Goal: Task Accomplishment & Management: Use online tool/utility

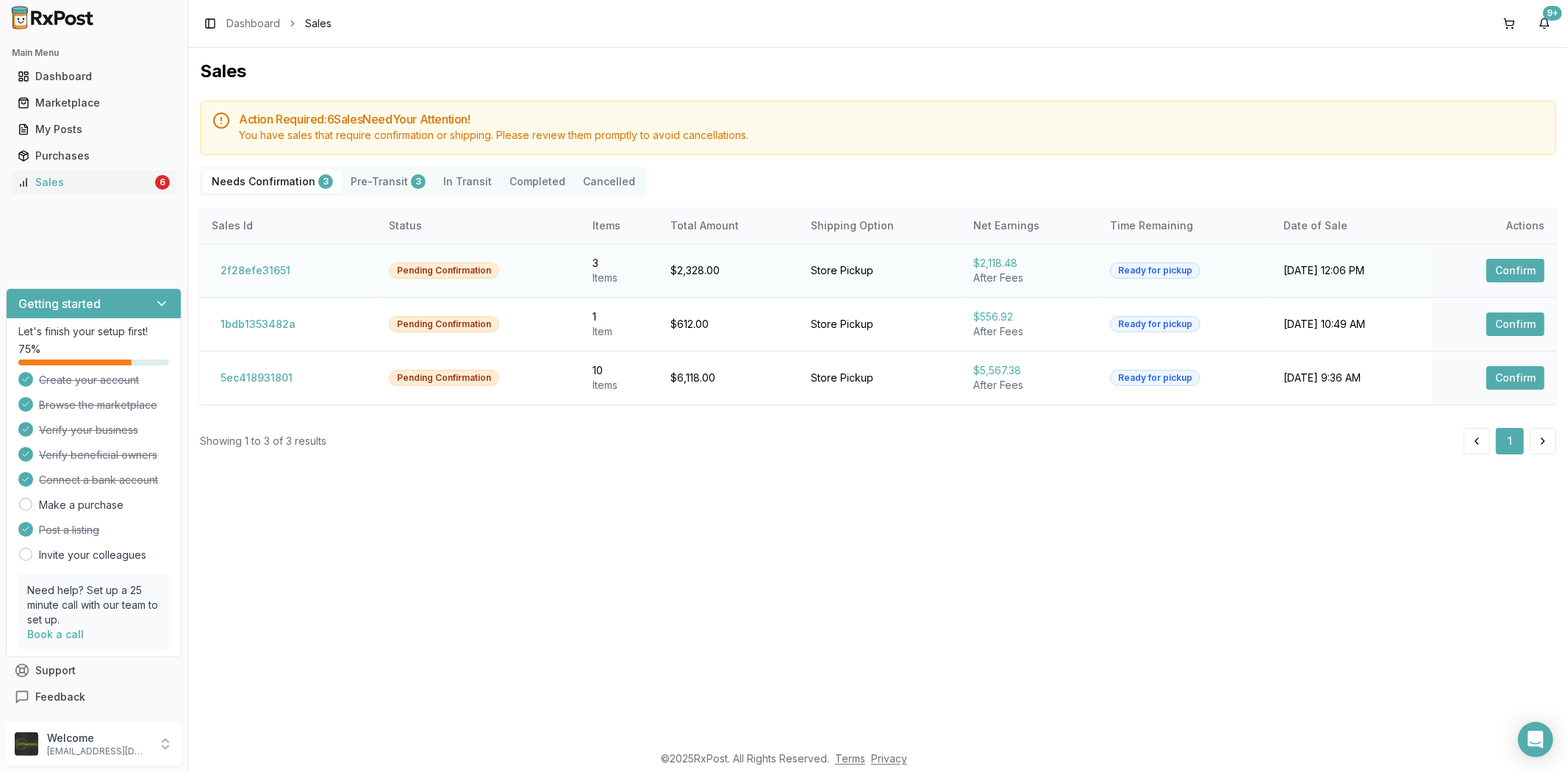
click at [1537, 268] on button "Confirm" at bounding box center [1515, 270] width 58 height 23
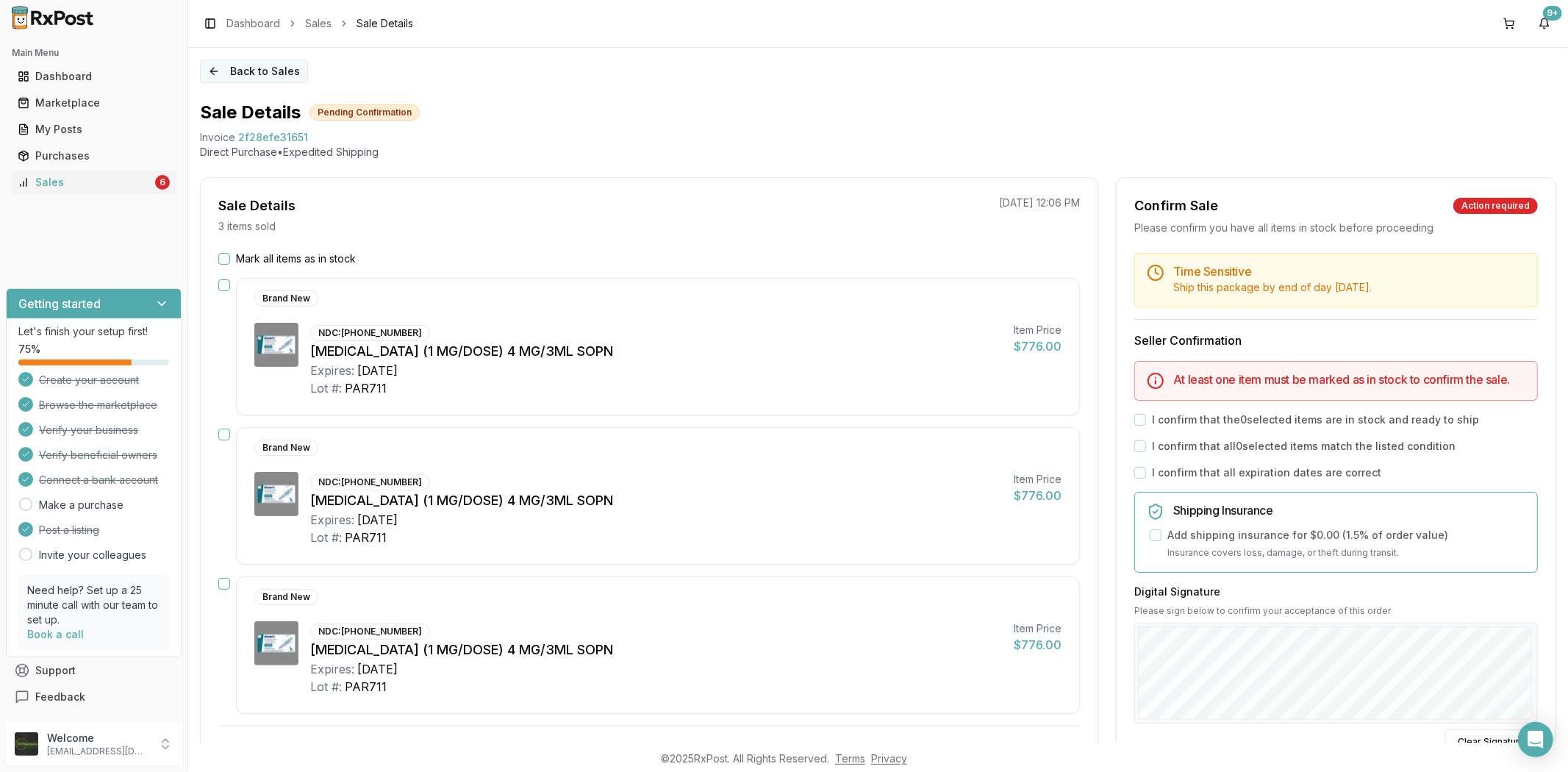
click at [208, 74] on button "Back to Sales" at bounding box center [253, 71] width 108 height 23
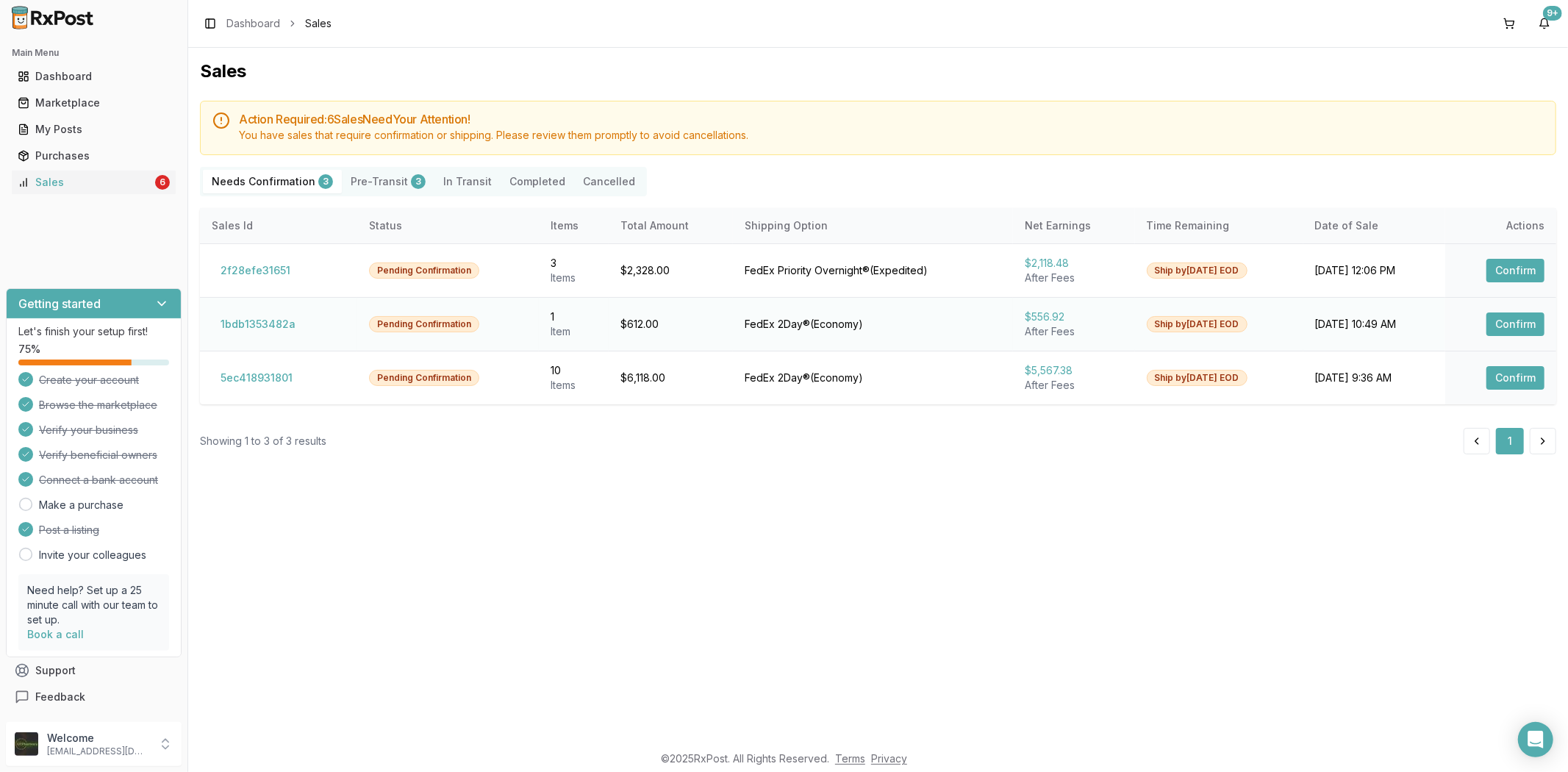
click at [1516, 325] on button "Confirm" at bounding box center [1515, 324] width 58 height 23
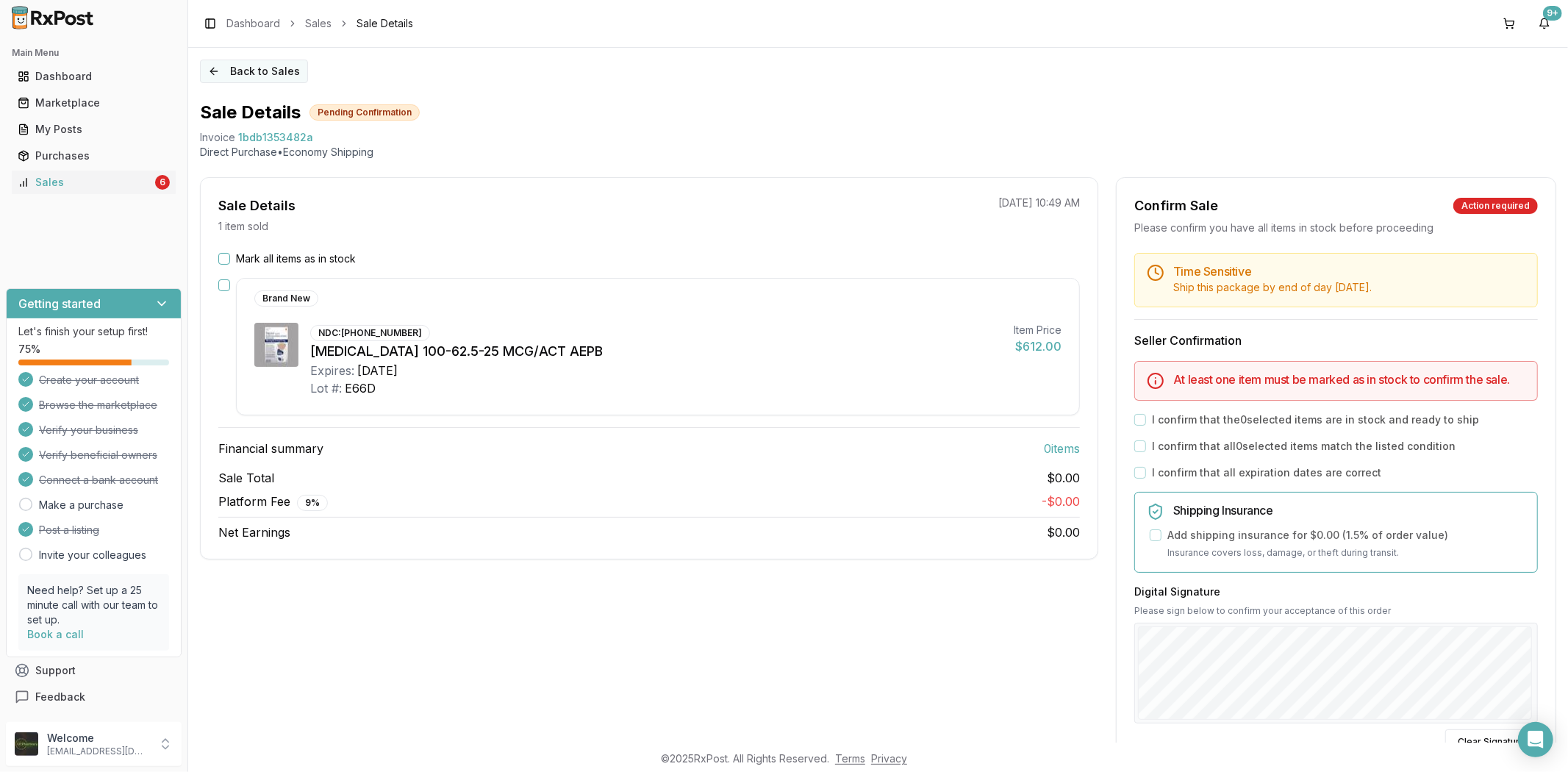
click at [210, 75] on button "Back to Sales" at bounding box center [253, 71] width 108 height 23
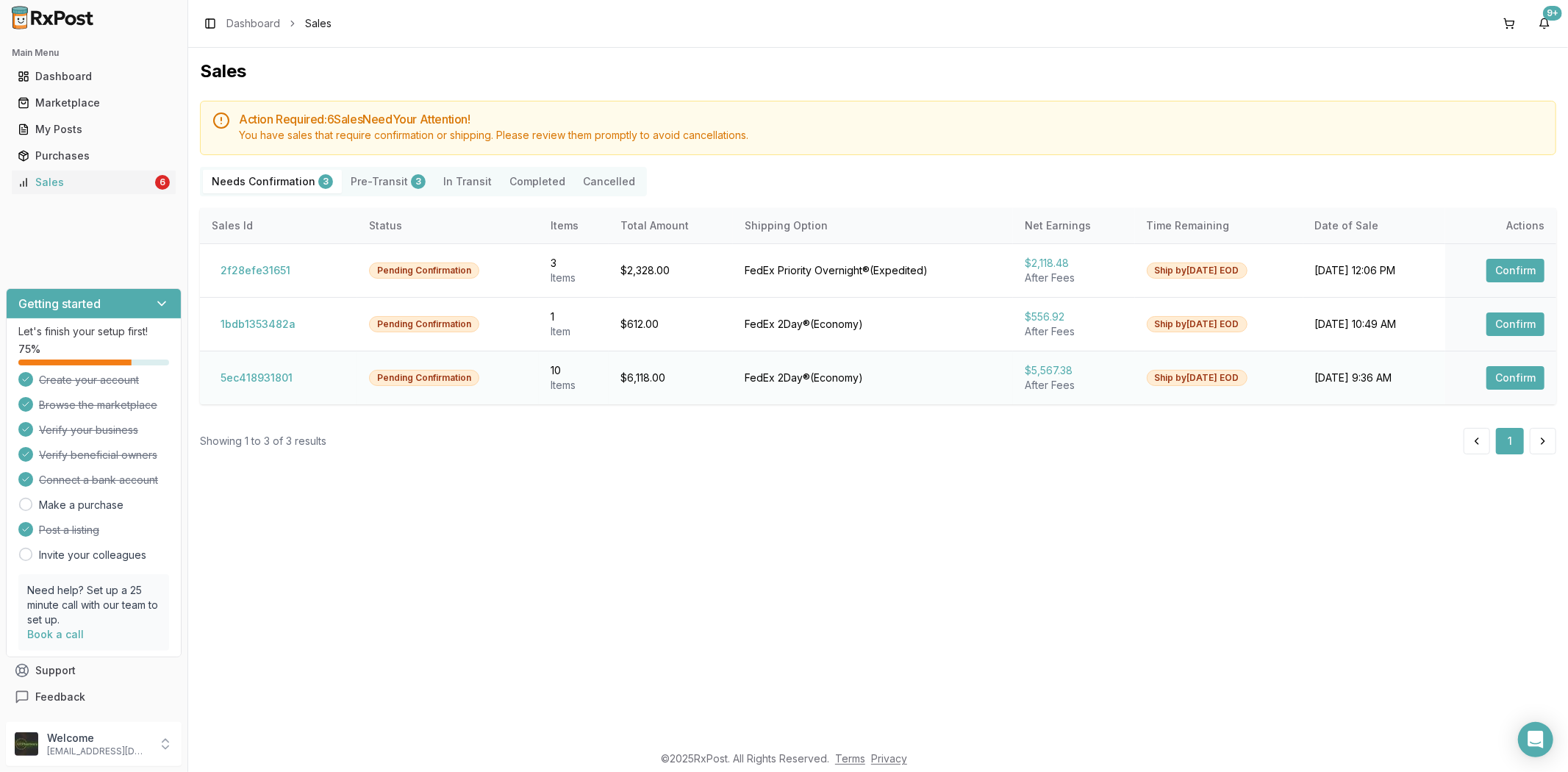
click at [1497, 382] on button "Confirm" at bounding box center [1515, 378] width 58 height 23
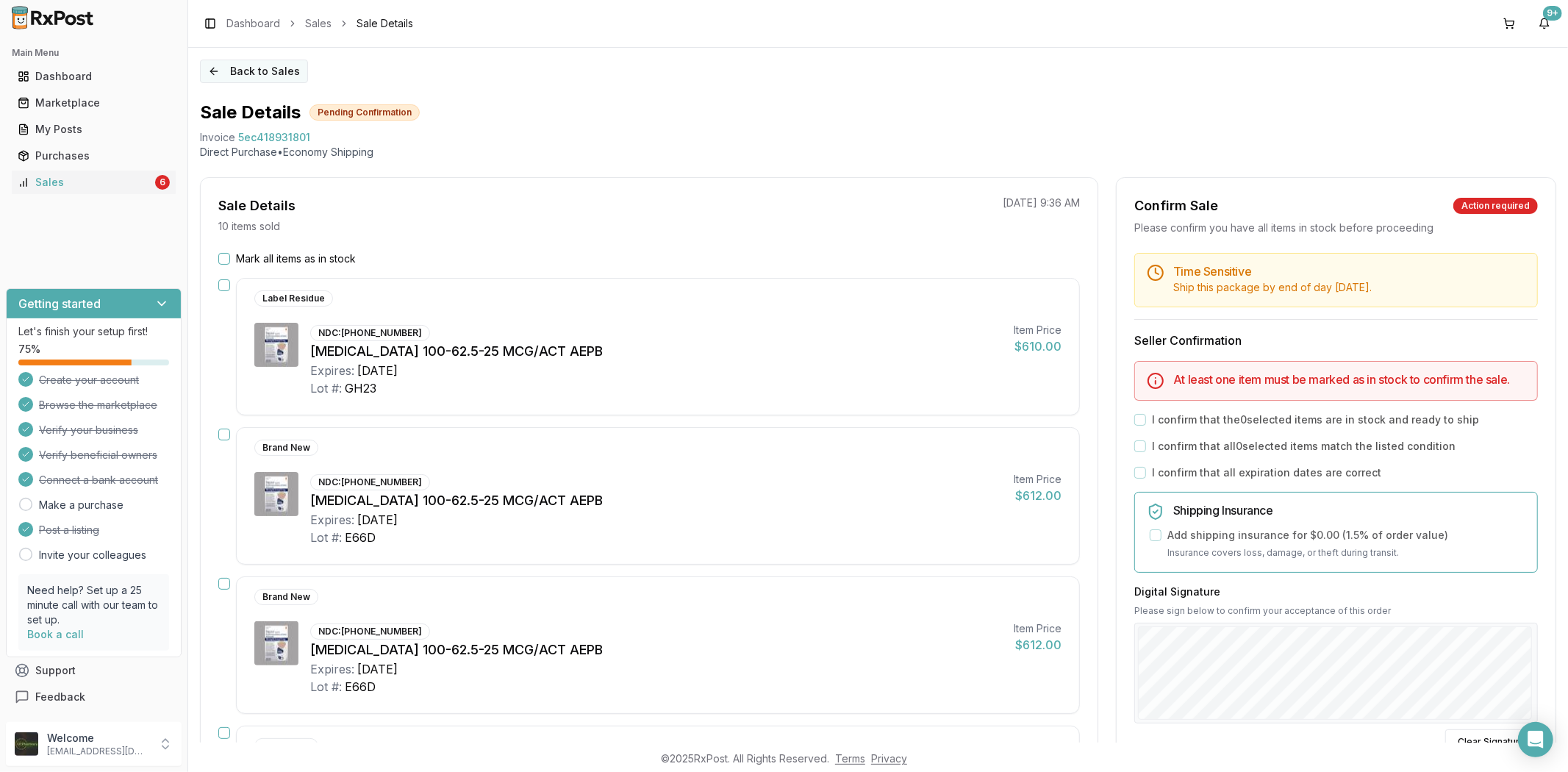
click at [207, 68] on button "Back to Sales" at bounding box center [253, 71] width 108 height 23
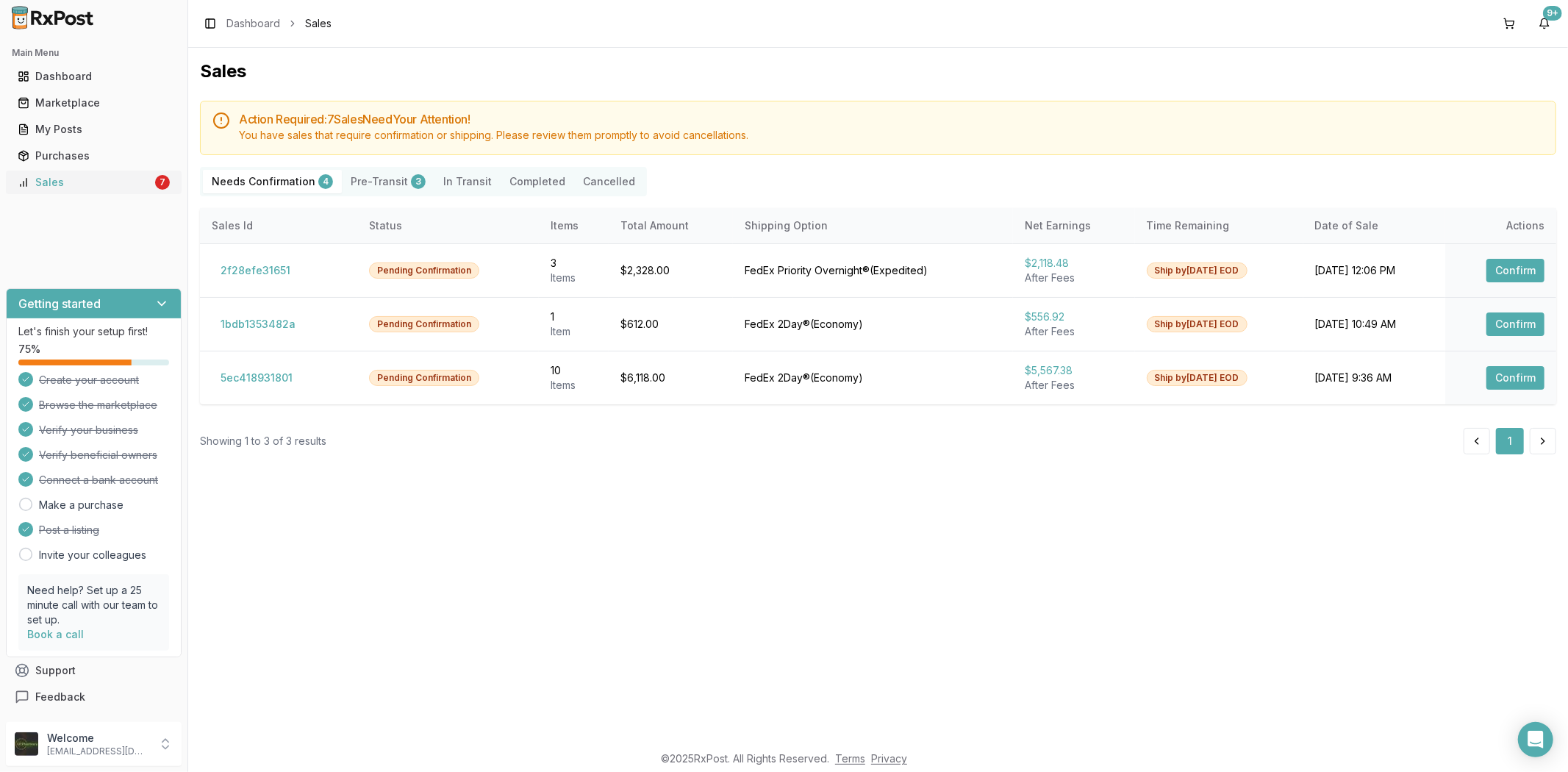
click at [71, 185] on div "Sales" at bounding box center [84, 182] width 134 height 15
click at [1523, 268] on button "Confirm" at bounding box center [1515, 270] width 58 height 23
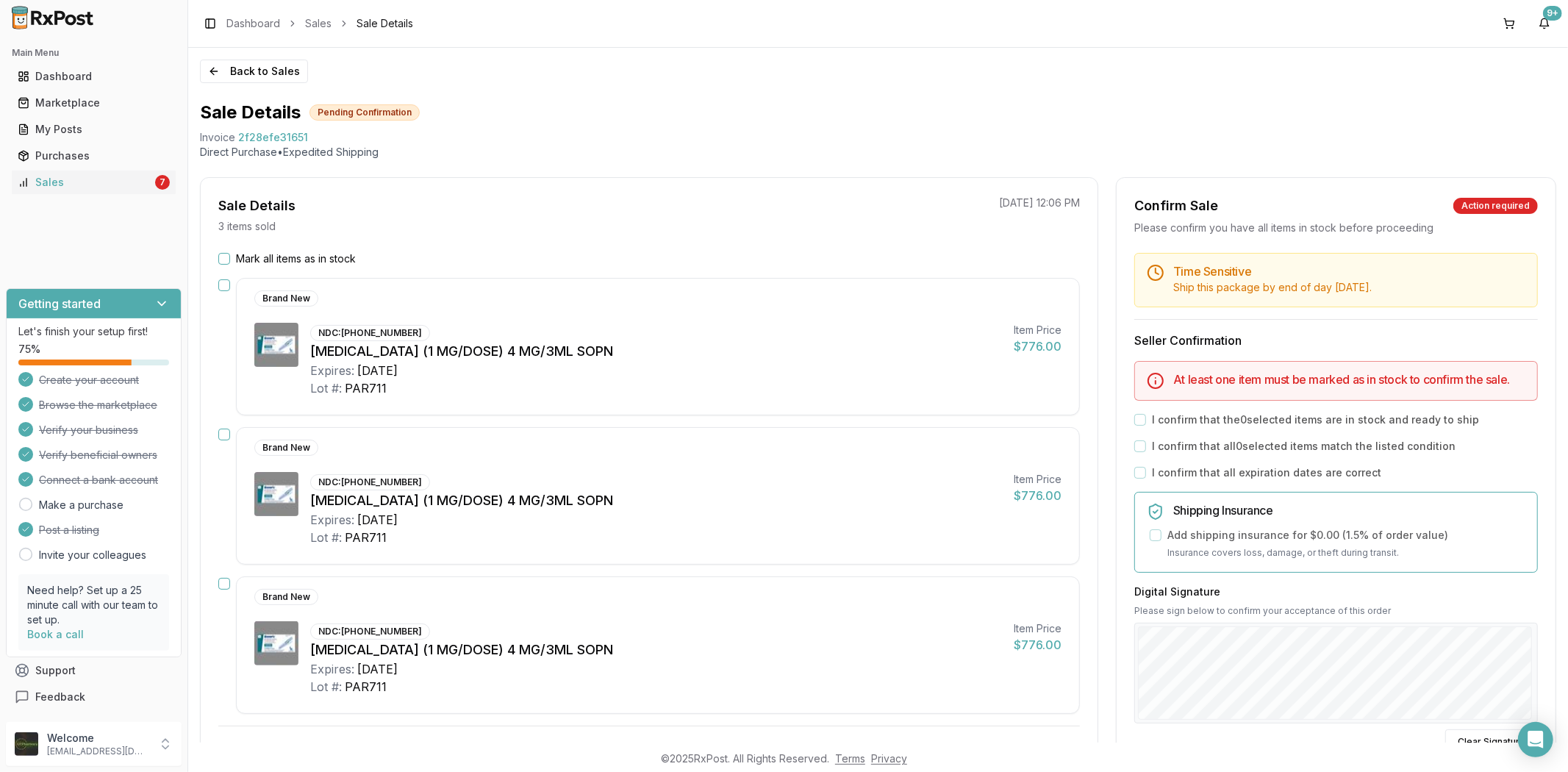
click at [226, 258] on button "Mark all items as in stock" at bounding box center [224, 258] width 12 height 12
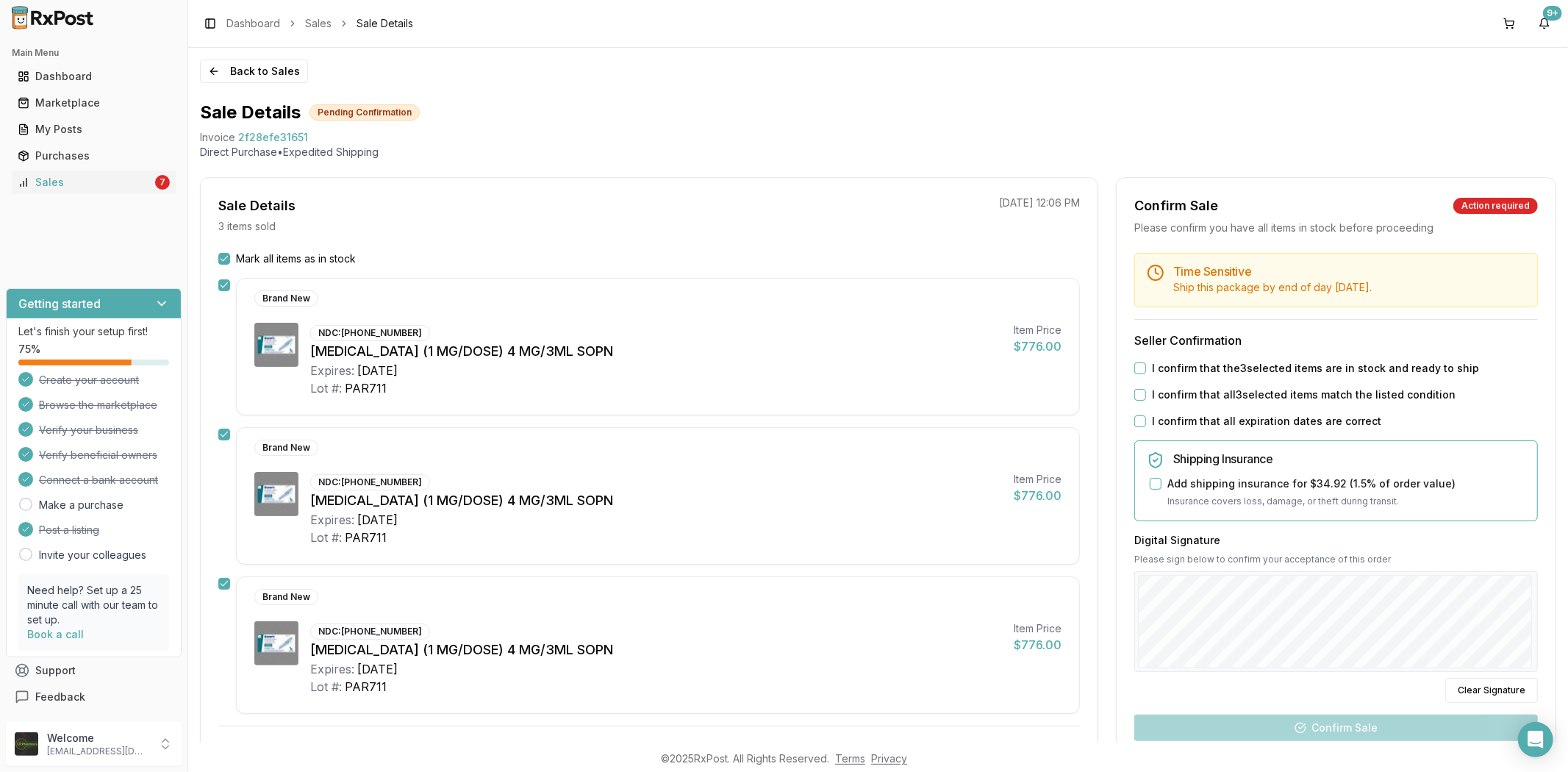
click at [1136, 420] on button "I confirm that all expiration dates are correct" at bounding box center [1140, 421] width 12 height 12
click at [1134, 394] on button "I confirm that all 3 selected items match the listed condition" at bounding box center [1140, 394] width 12 height 12
click at [1135, 369] on button "I confirm that the 3 selected items are in stock and ready to ship" at bounding box center [1140, 368] width 12 height 12
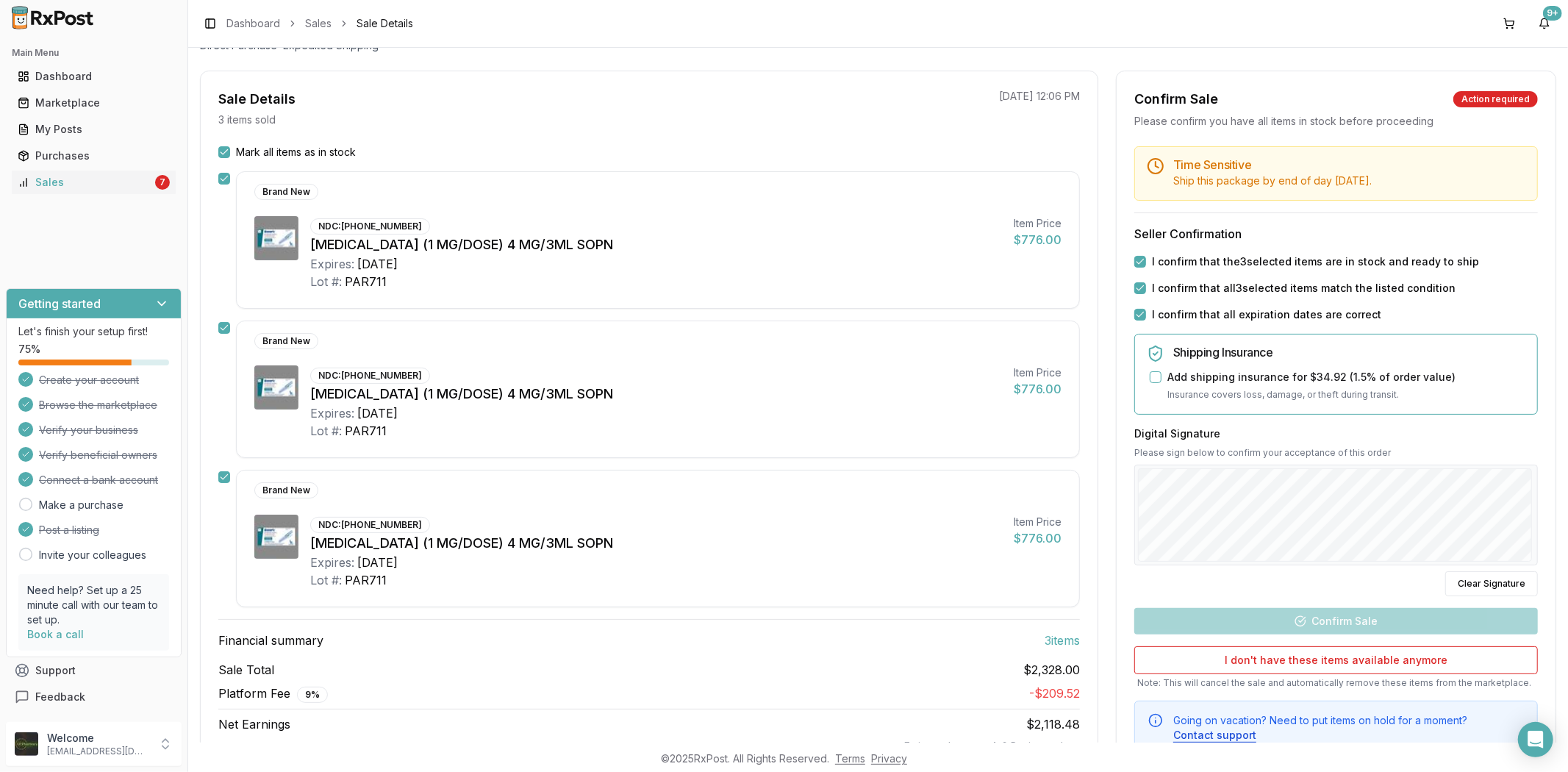
scroll to position [163, 0]
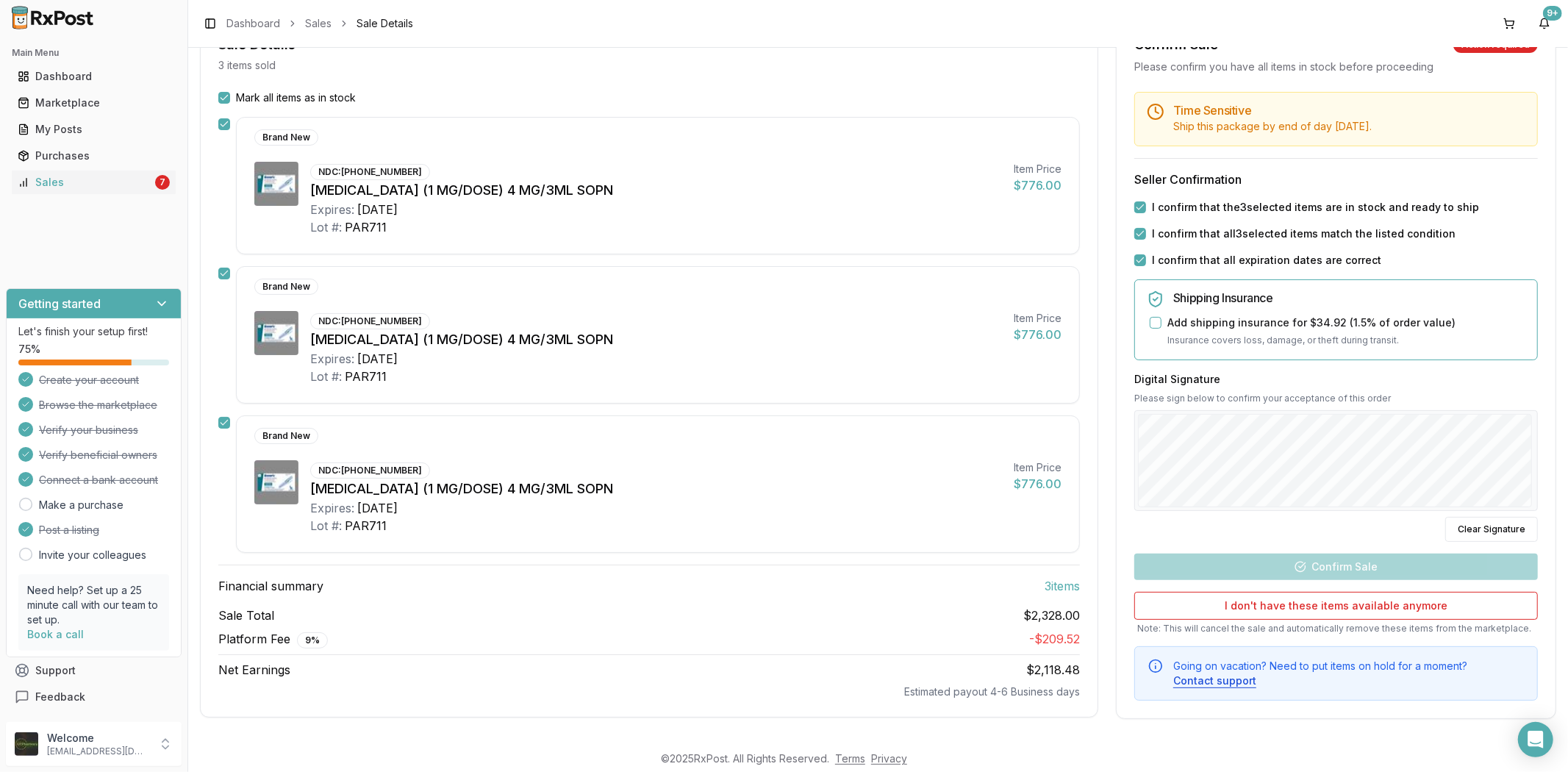
click at [1510, 393] on div "Digital Signature Please sign below to confirm your acceptance of this order Cl…" at bounding box center [1335, 457] width 403 height 171
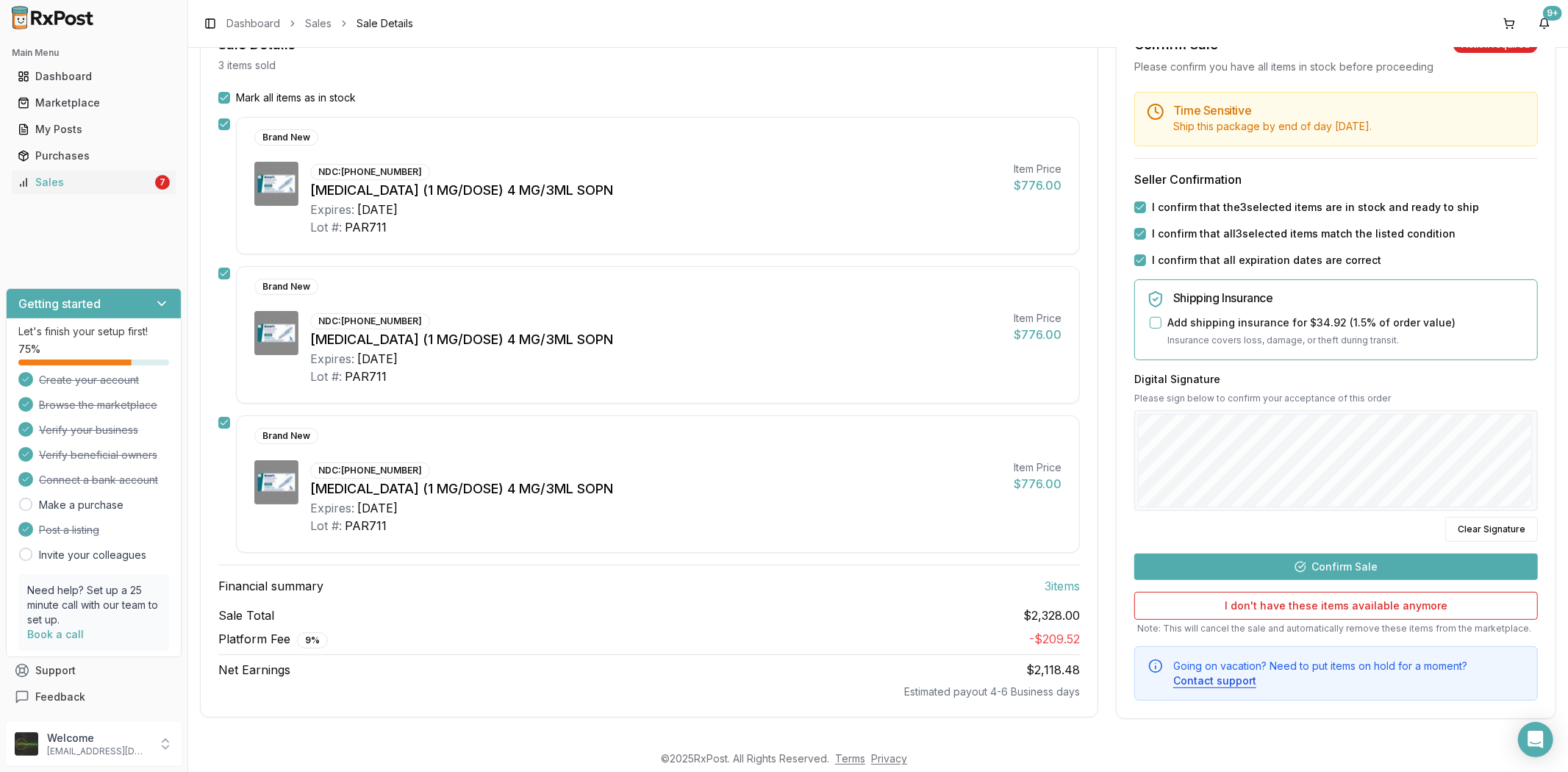
drag, startPoint x: 1335, startPoint y: 564, endPoint x: 1340, endPoint y: 572, distance: 9.4
click at [1338, 567] on button "Confirm Sale" at bounding box center [1335, 567] width 403 height 27
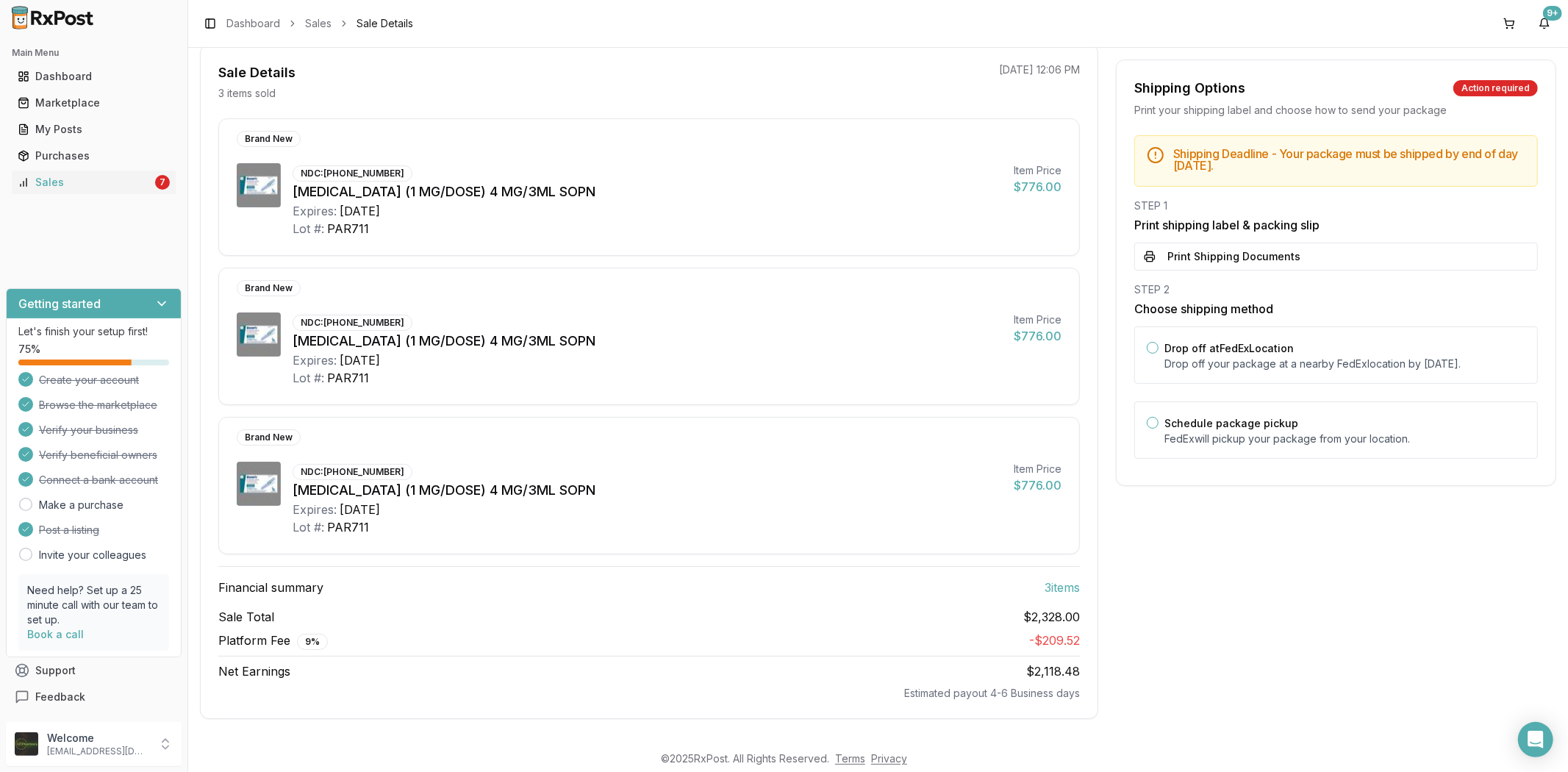
scroll to position [137, 0]
click at [1261, 256] on button "Print Shipping Documents" at bounding box center [1335, 257] width 403 height 28
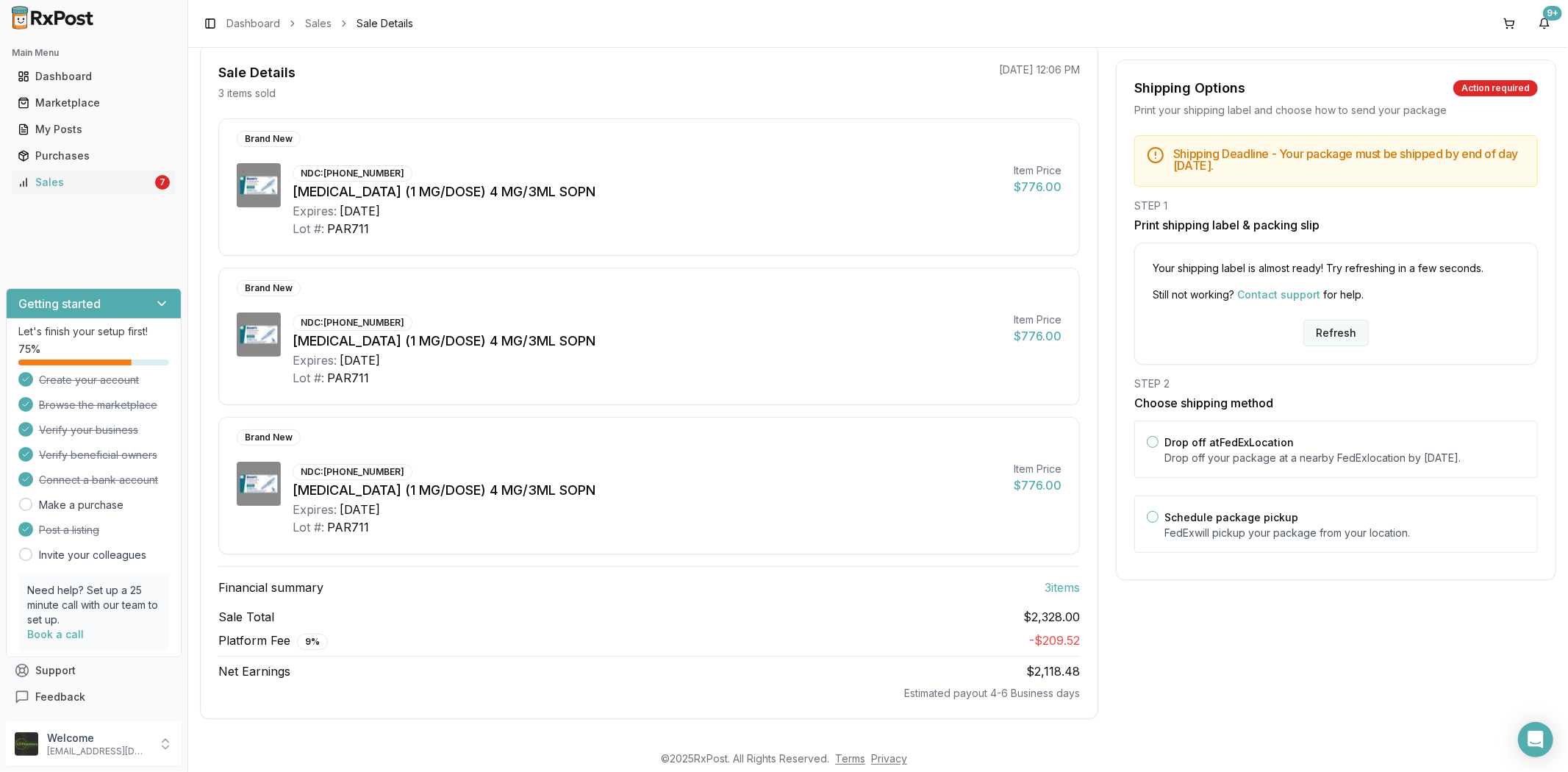
click at [1341, 330] on button "Refresh" at bounding box center [1335, 333] width 65 height 27
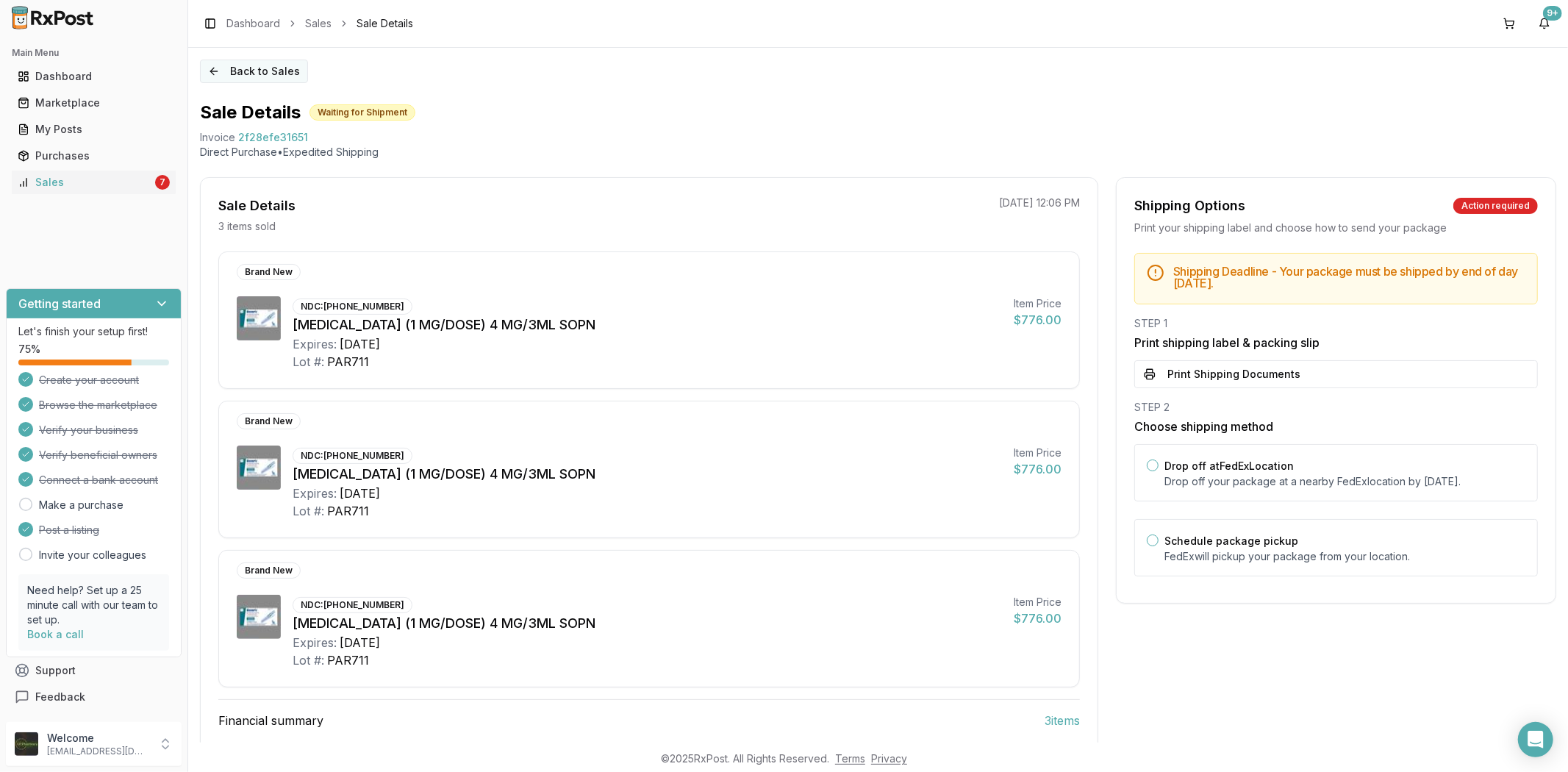
click at [208, 70] on button "Back to Sales" at bounding box center [253, 71] width 108 height 23
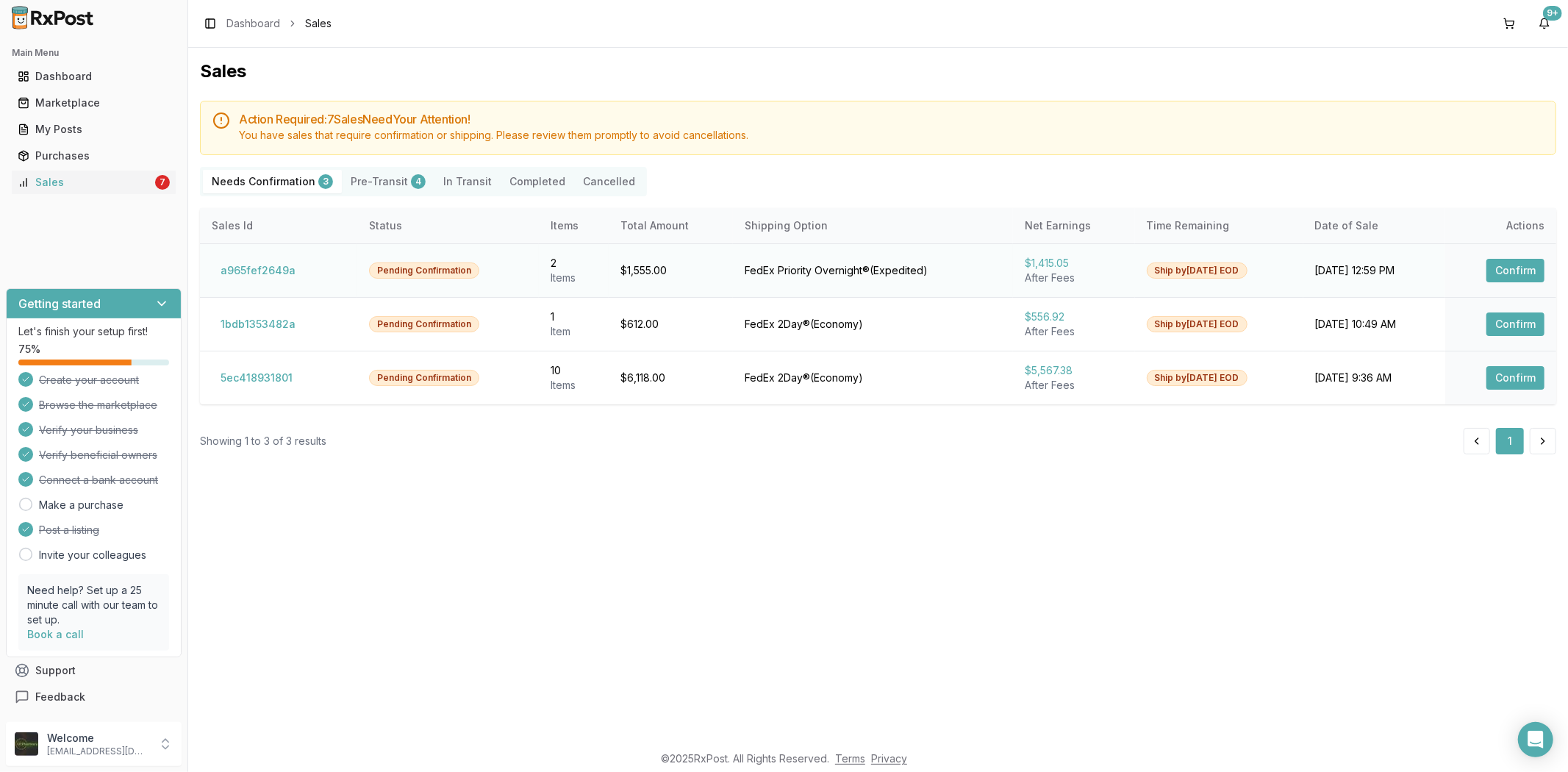
click at [1510, 268] on button "Confirm" at bounding box center [1515, 270] width 58 height 23
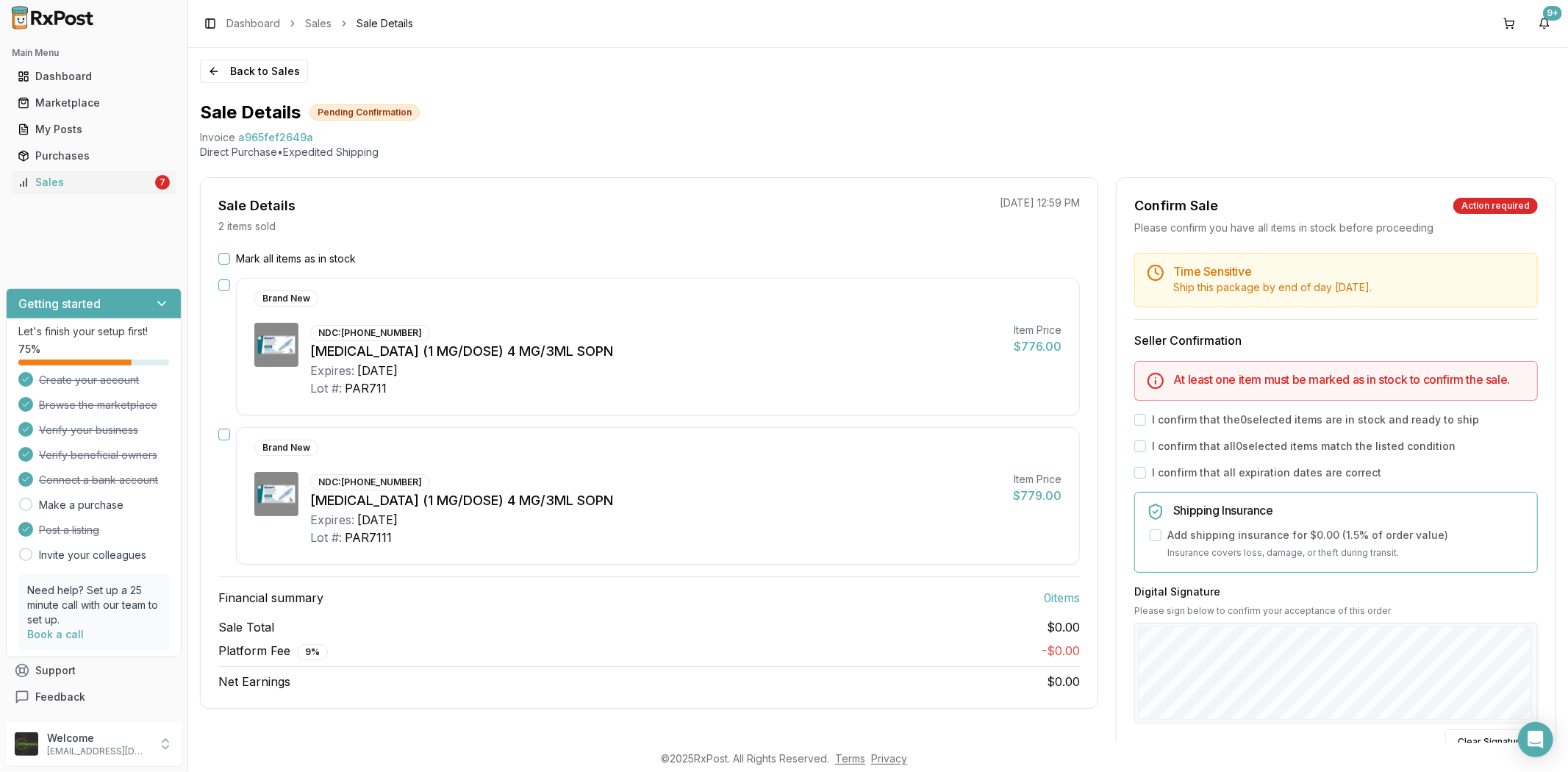
drag, startPoint x: 224, startPoint y: 258, endPoint x: 237, endPoint y: 255, distance: 13.3
click at [225, 258] on button "Mark all items as in stock" at bounding box center [224, 258] width 12 height 12
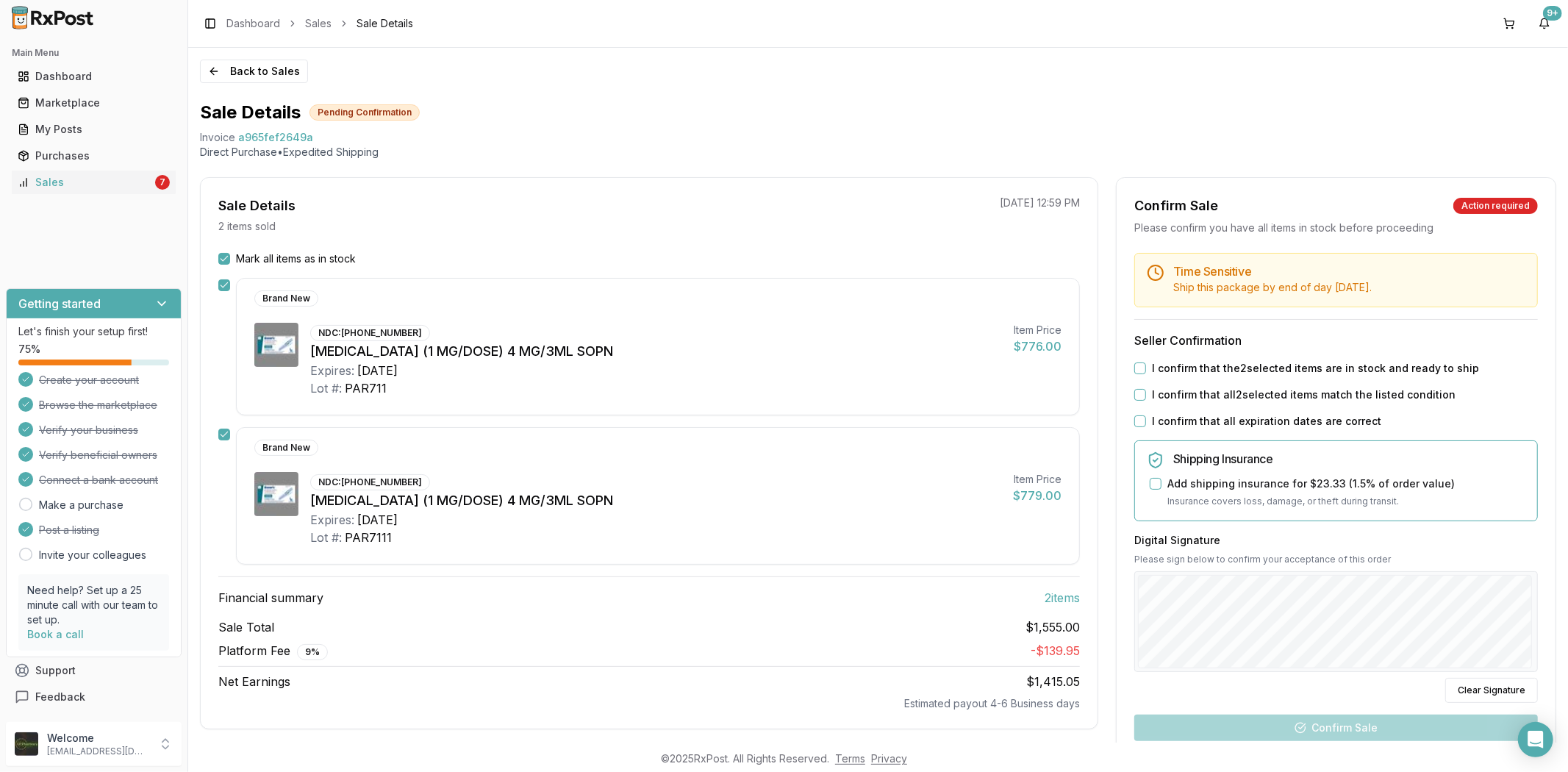
click at [1138, 413] on div "Time Sensitive Ship this package by end of day Tuesday, October 14th . Seller C…" at bounding box center [1336, 557] width 439 height 609
click at [1136, 417] on button "I confirm that all expiration dates are correct" at bounding box center [1140, 421] width 12 height 12
click at [1136, 394] on button "I confirm that all 2 selected items match the listed condition" at bounding box center [1140, 394] width 12 height 12
click at [1136, 366] on button "I confirm that the 2 selected items are in stock and ready to ship" at bounding box center [1140, 368] width 12 height 12
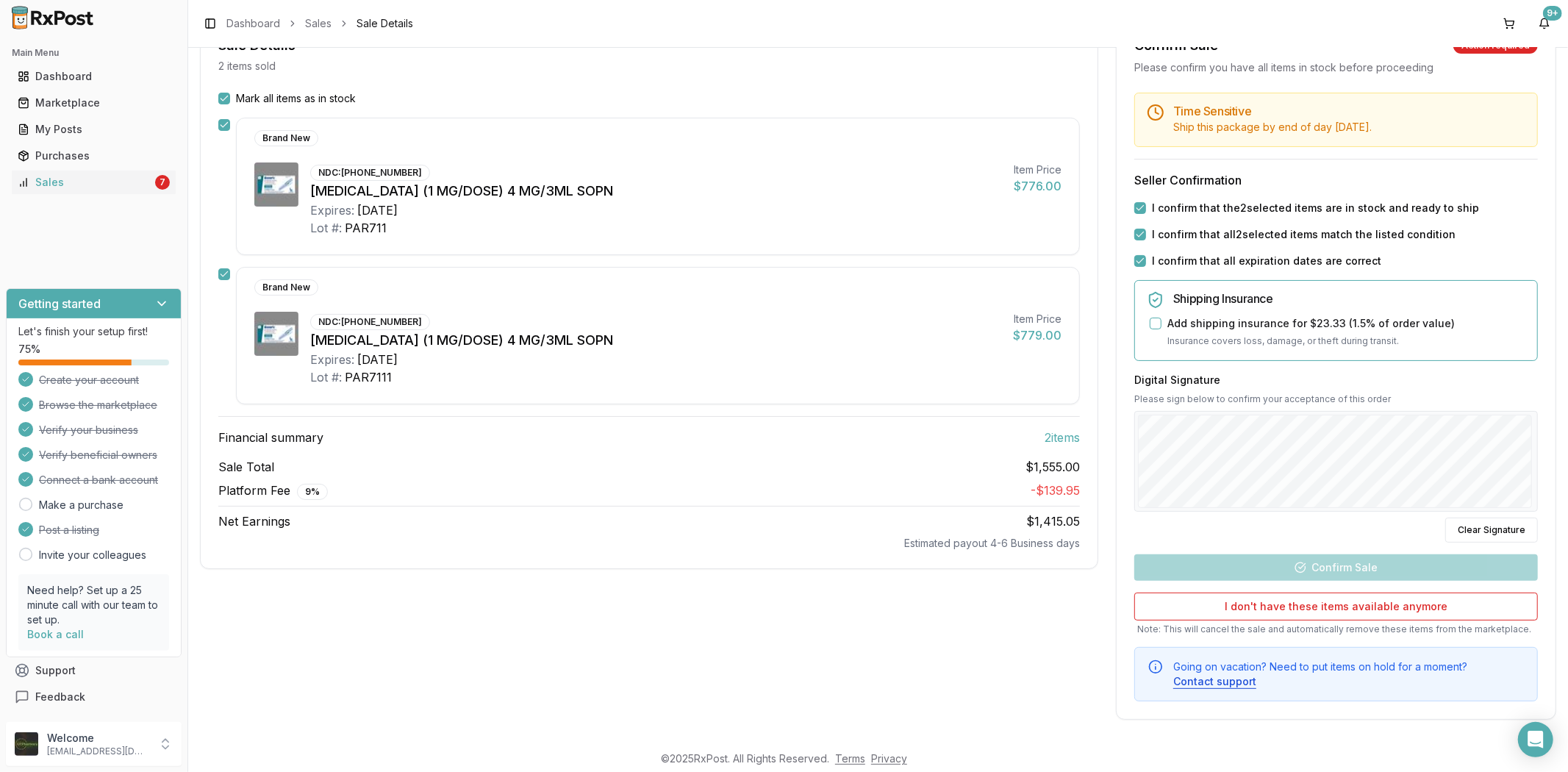
scroll to position [162, 0]
click at [1305, 478] on div at bounding box center [1335, 461] width 403 height 101
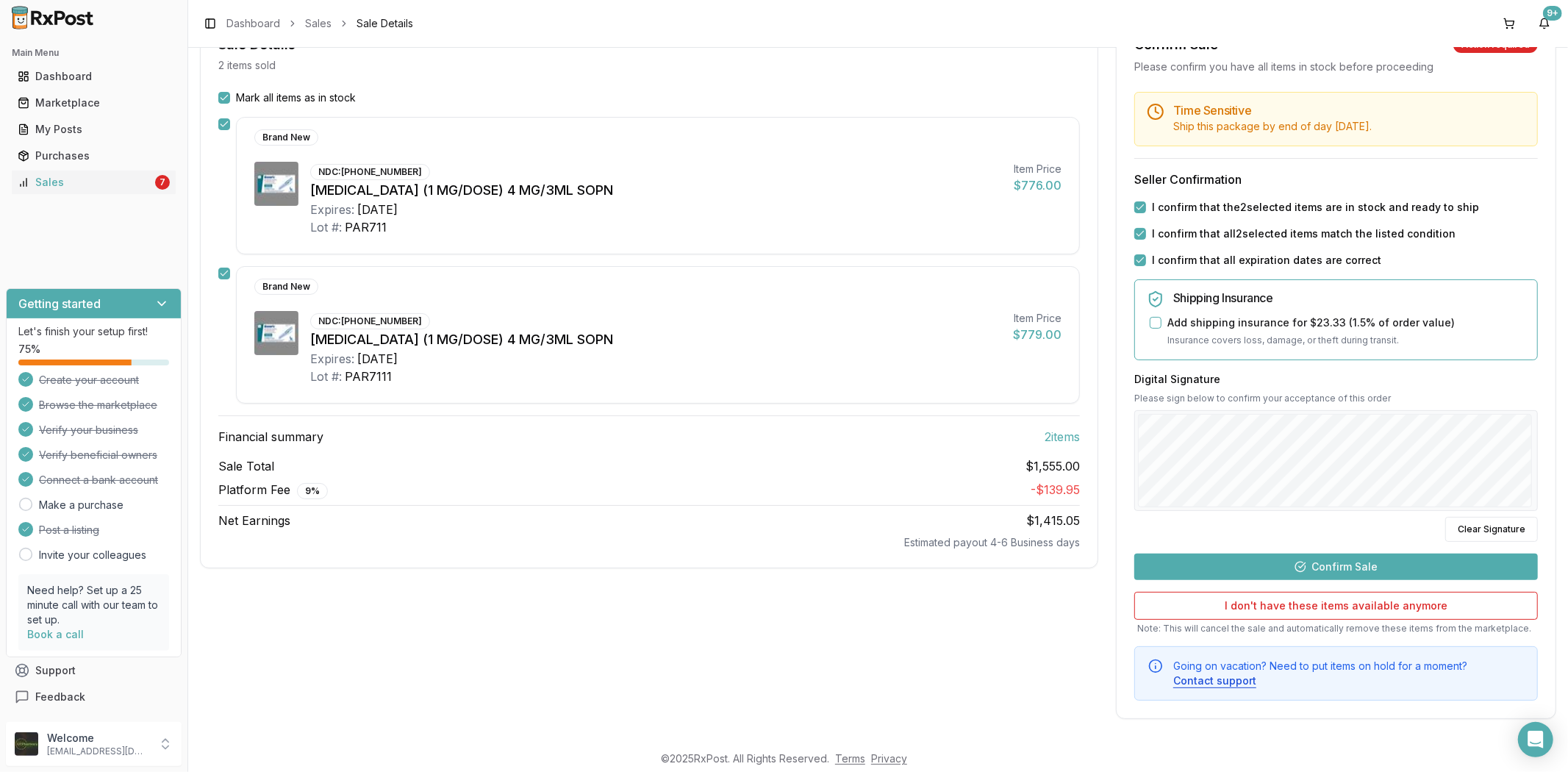
click at [1259, 569] on button "Confirm Sale" at bounding box center [1335, 567] width 403 height 27
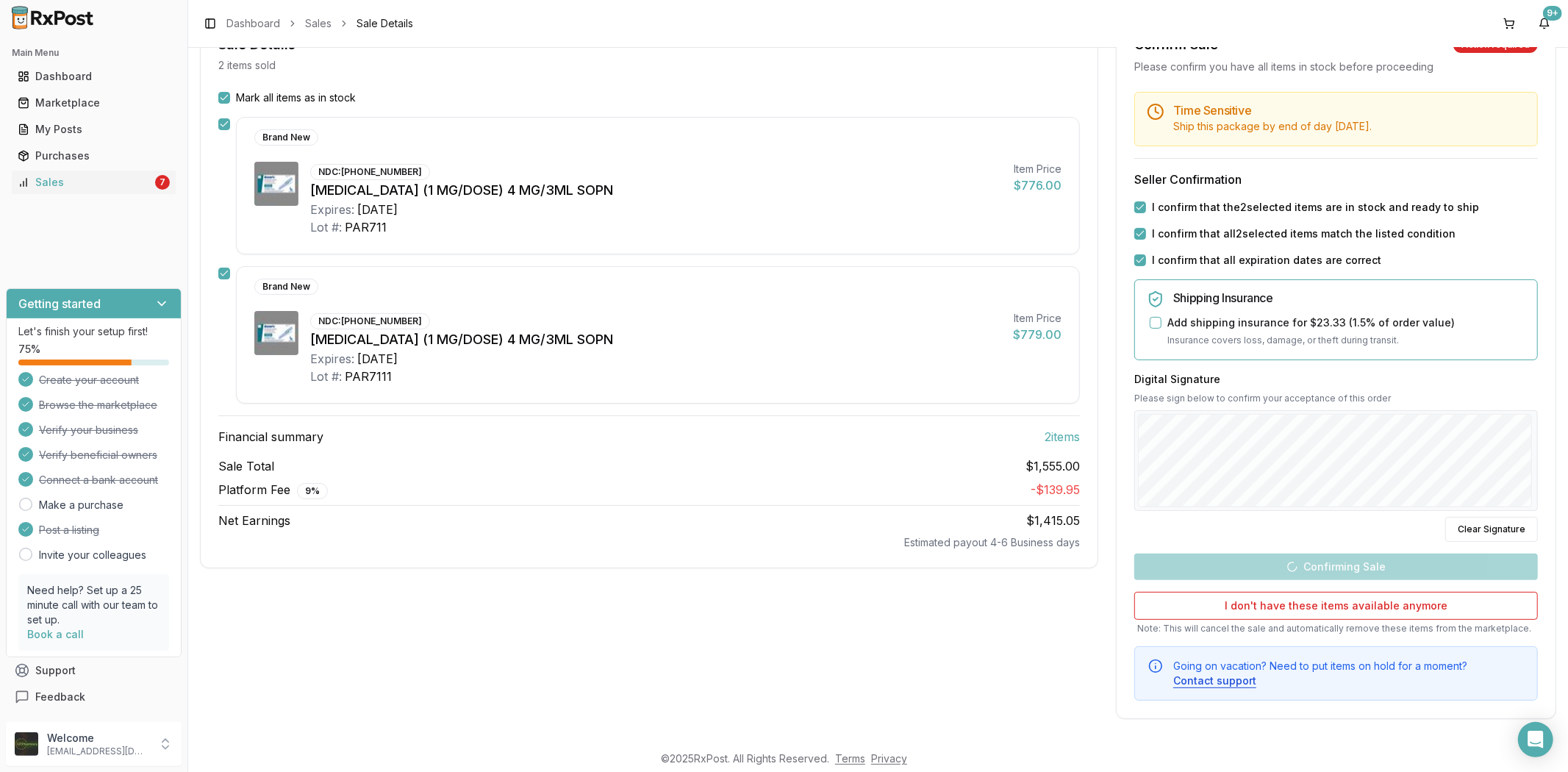
scroll to position [0, 0]
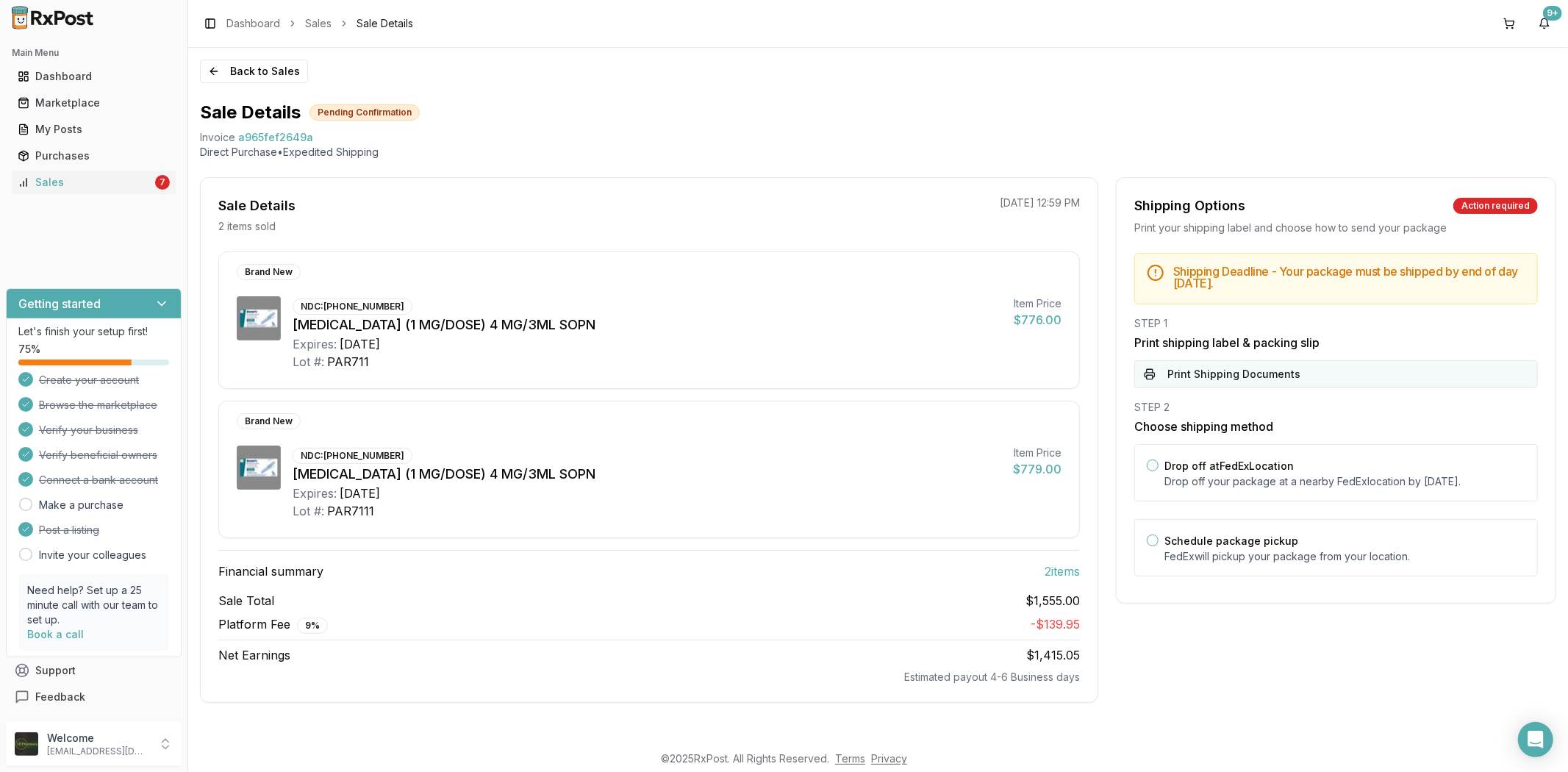
click at [1266, 373] on button "Print Shipping Documents" at bounding box center [1335, 374] width 403 height 28
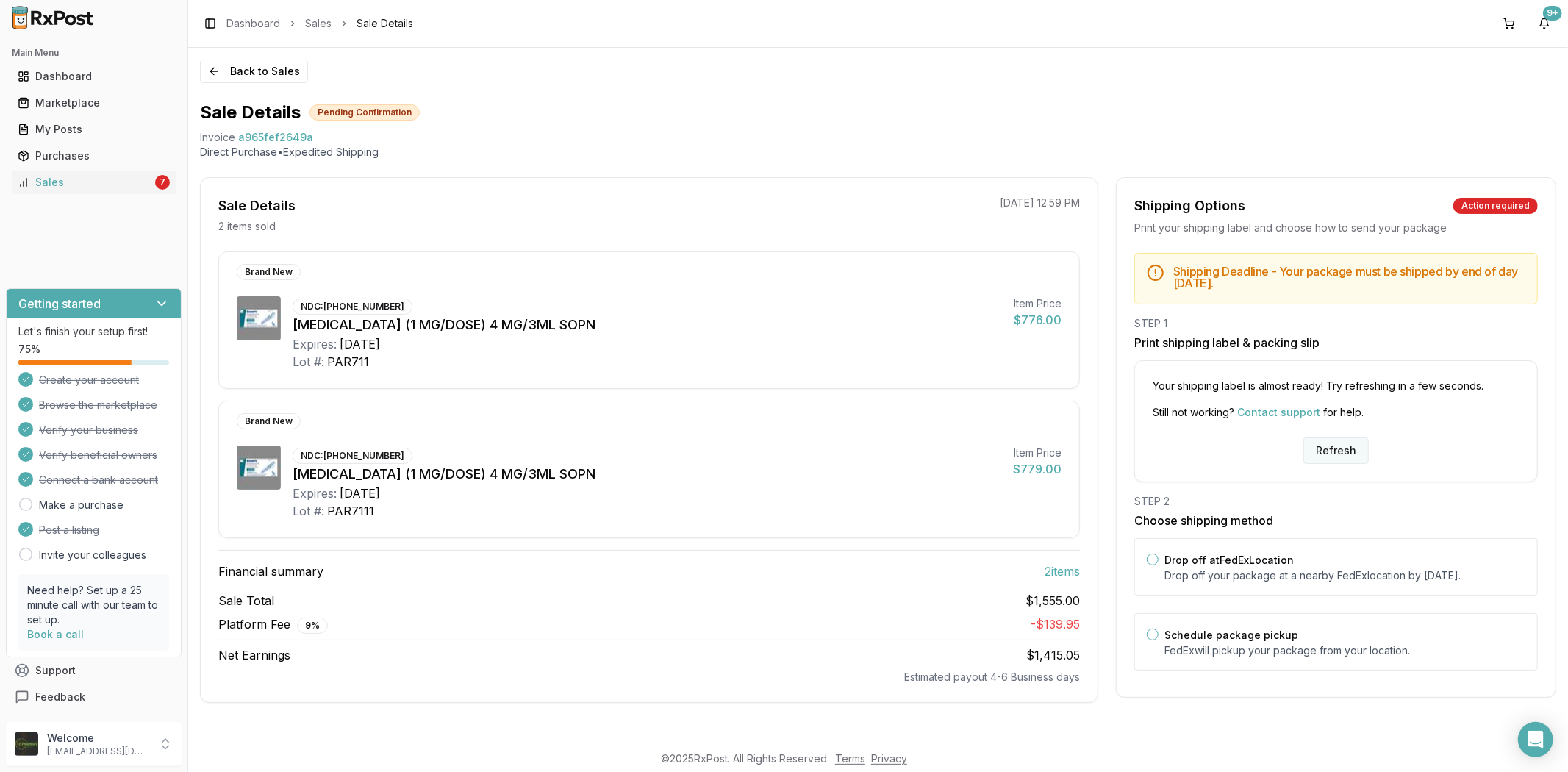
click at [1339, 456] on button "Refresh" at bounding box center [1335, 451] width 65 height 27
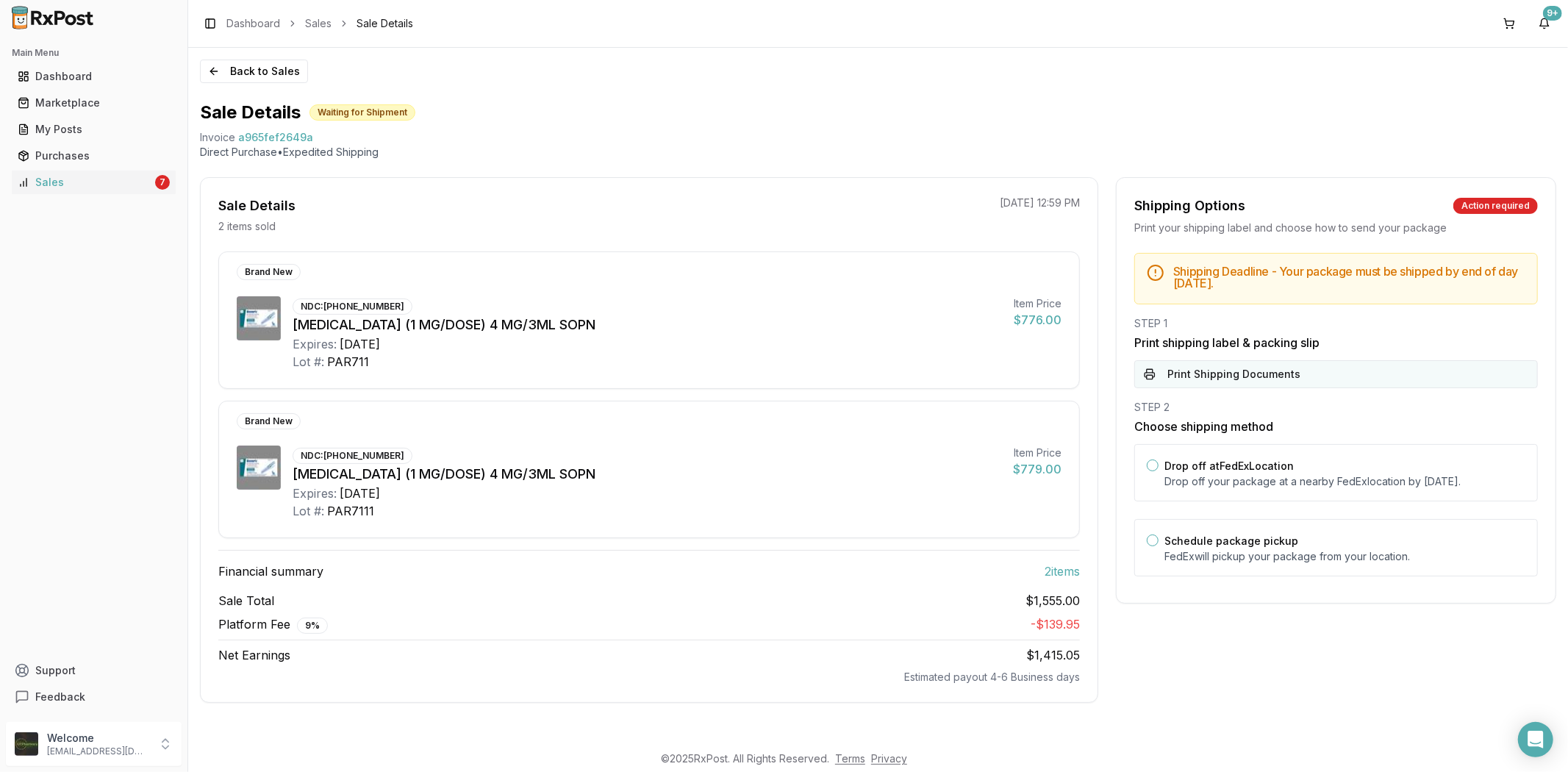
click at [1305, 383] on button "Print Shipping Documents" at bounding box center [1335, 374] width 403 height 28
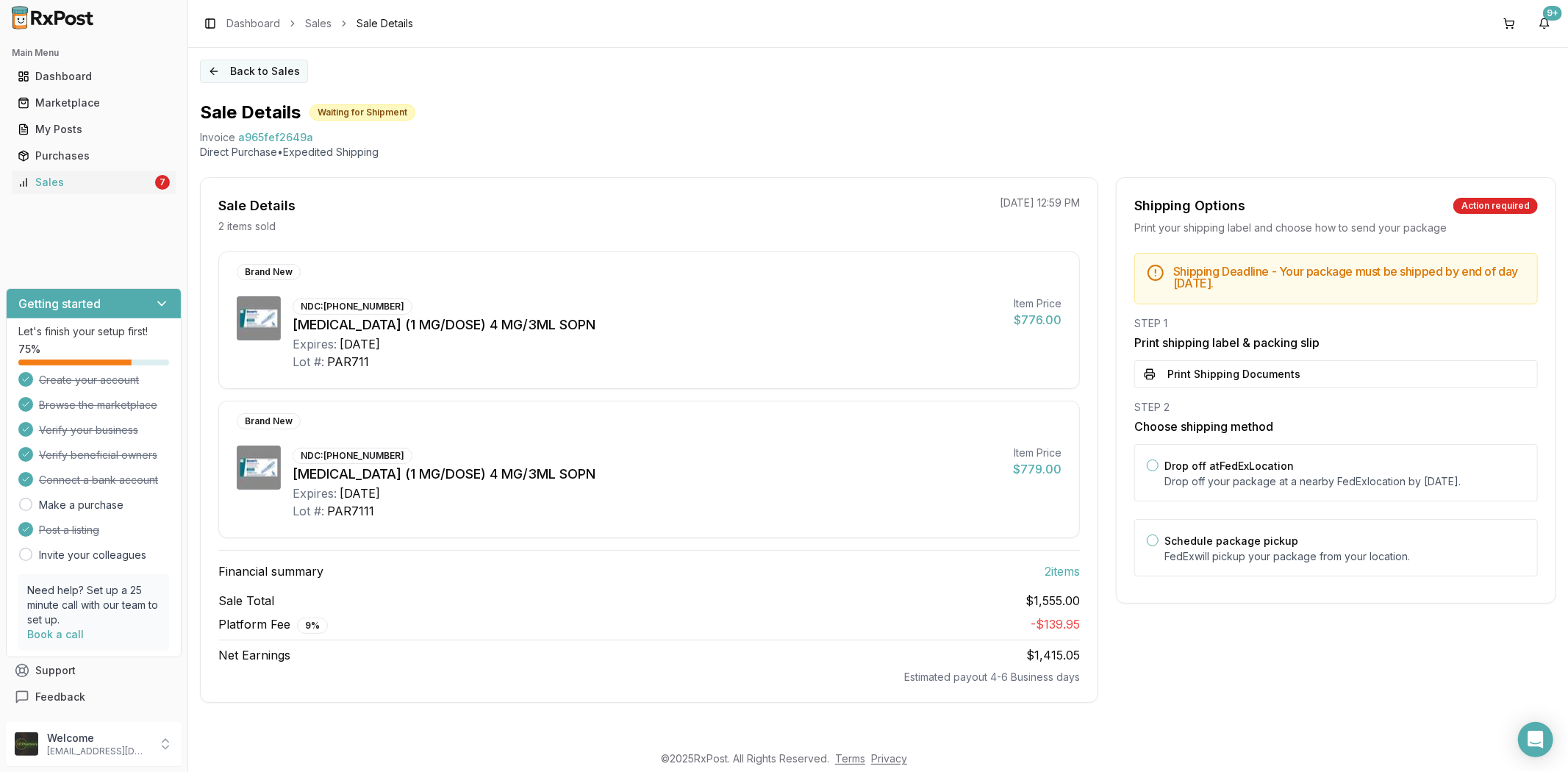
click at [215, 71] on button "Back to Sales" at bounding box center [253, 71] width 108 height 23
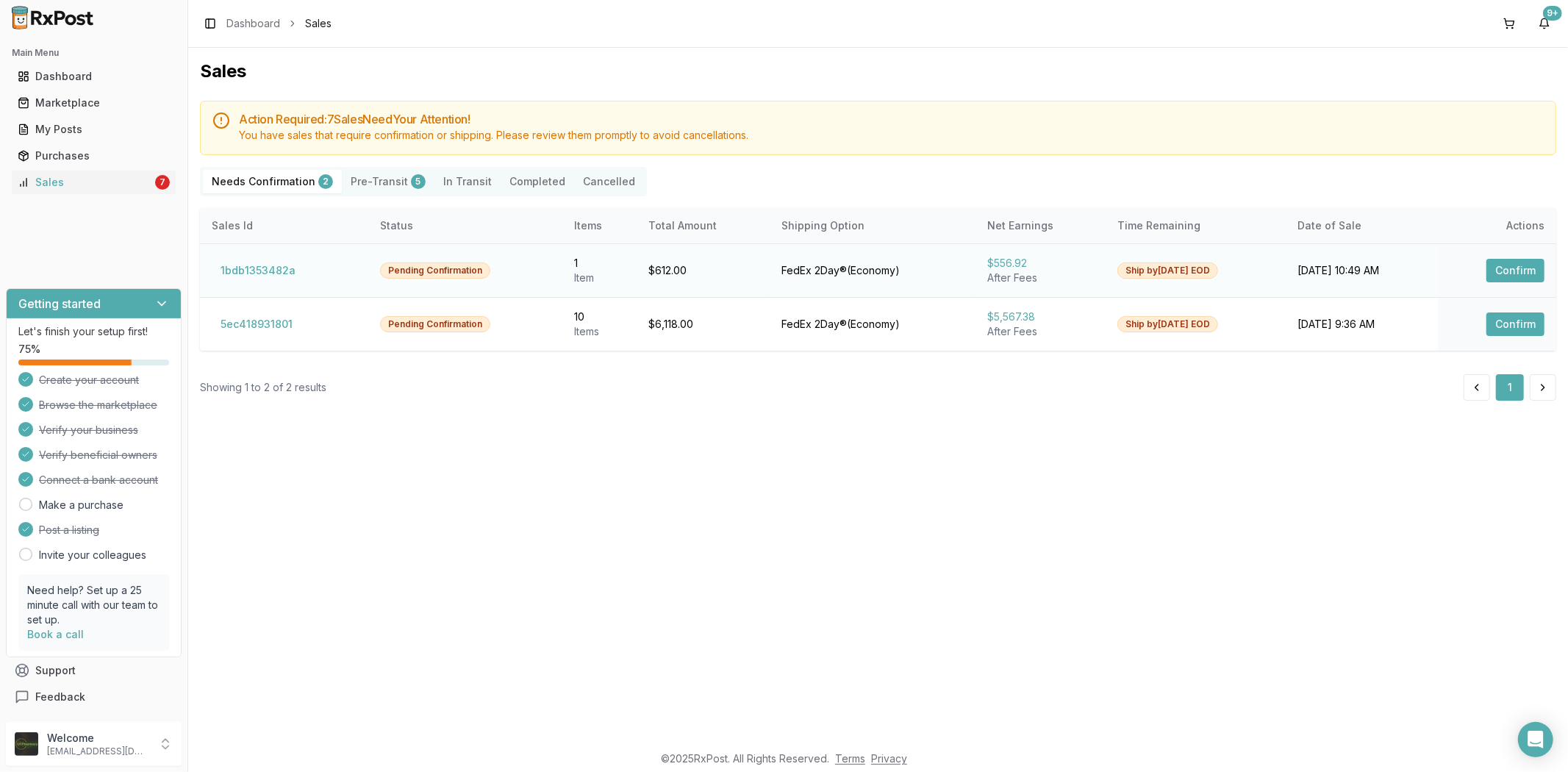
click at [1513, 277] on button "Confirm" at bounding box center [1515, 270] width 58 height 23
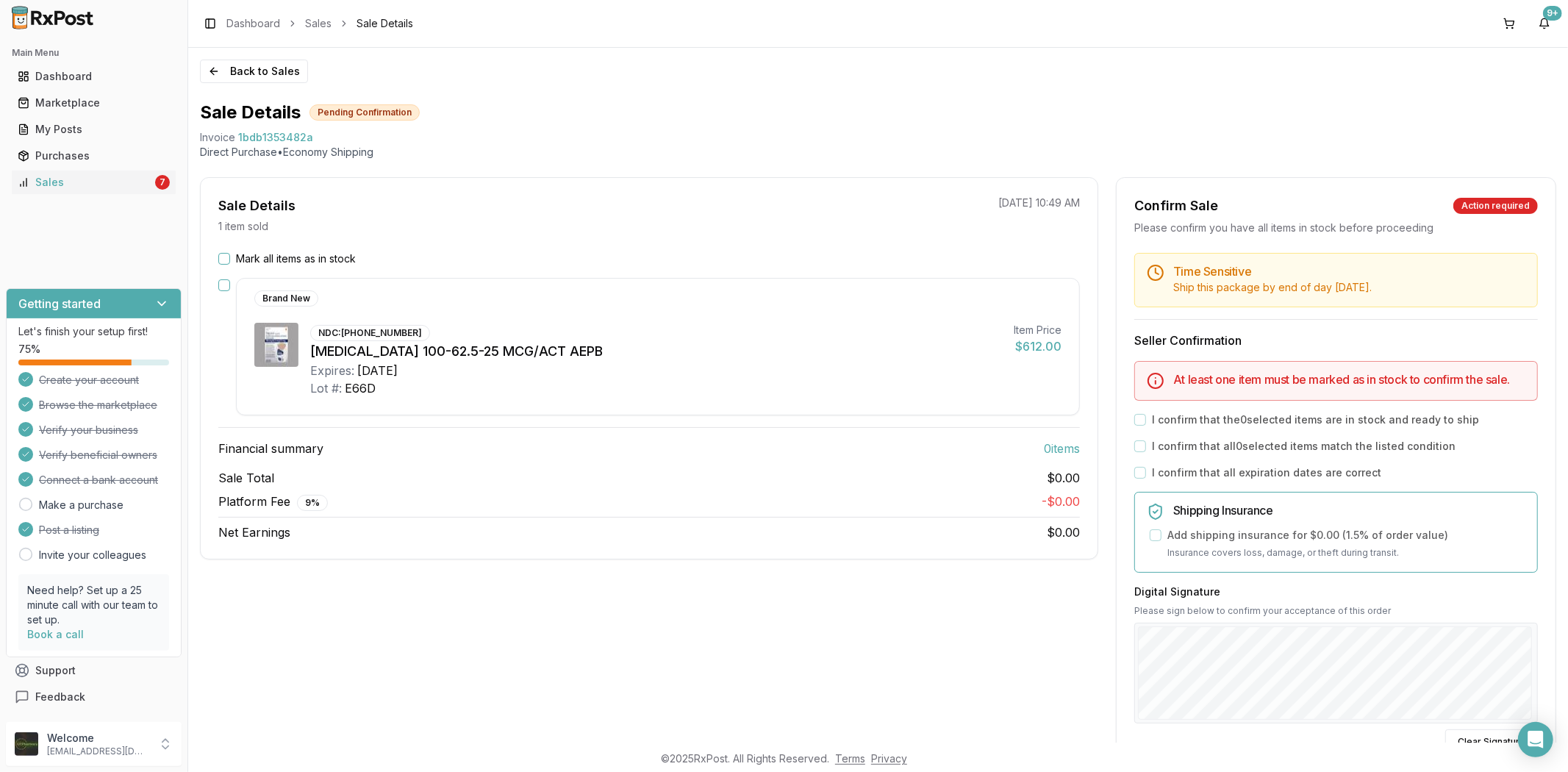
click at [225, 256] on button "Mark all items as in stock" at bounding box center [224, 258] width 12 height 12
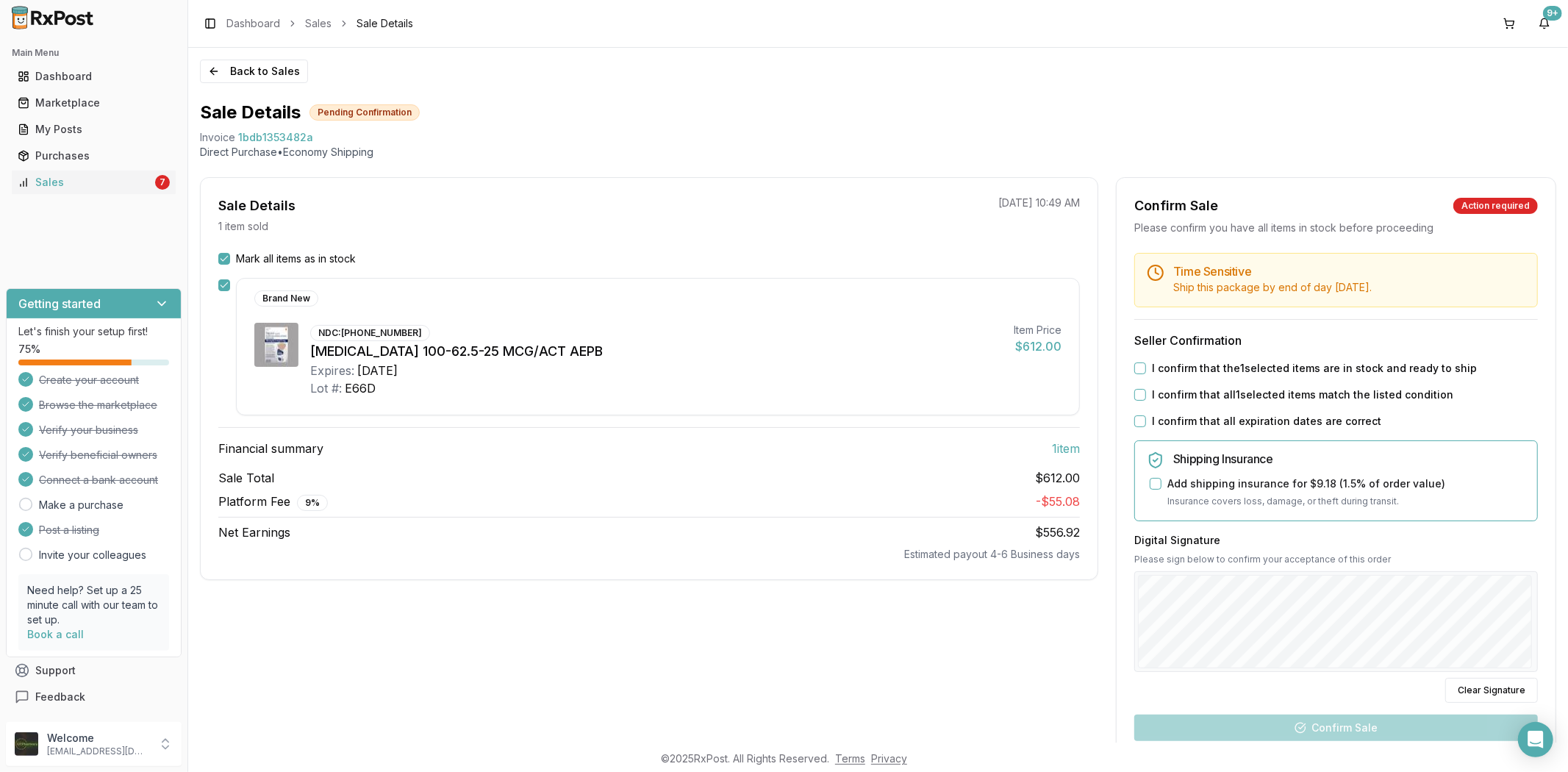
drag, startPoint x: 1138, startPoint y: 422, endPoint x: 1133, endPoint y: 393, distance: 29.4
click at [1137, 420] on button "I confirm that all expiration dates are correct" at bounding box center [1140, 421] width 12 height 12
click at [1134, 390] on button "I confirm that all 1 selected items match the listed condition" at bounding box center [1140, 394] width 12 height 12
click at [1134, 369] on button "I confirm that the 1 selected items are in stock and ready to ship" at bounding box center [1140, 368] width 12 height 12
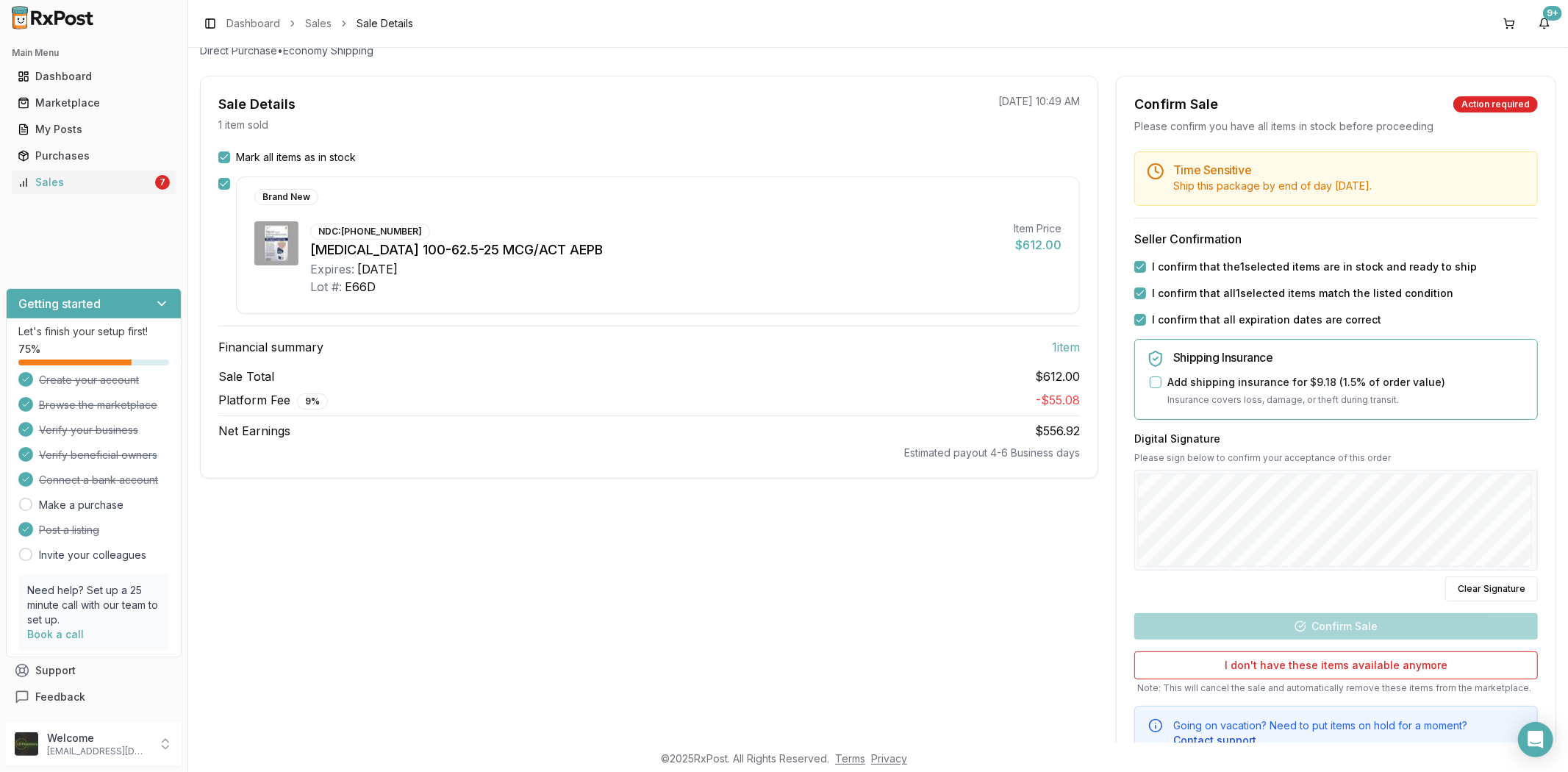
scroll to position [162, 0]
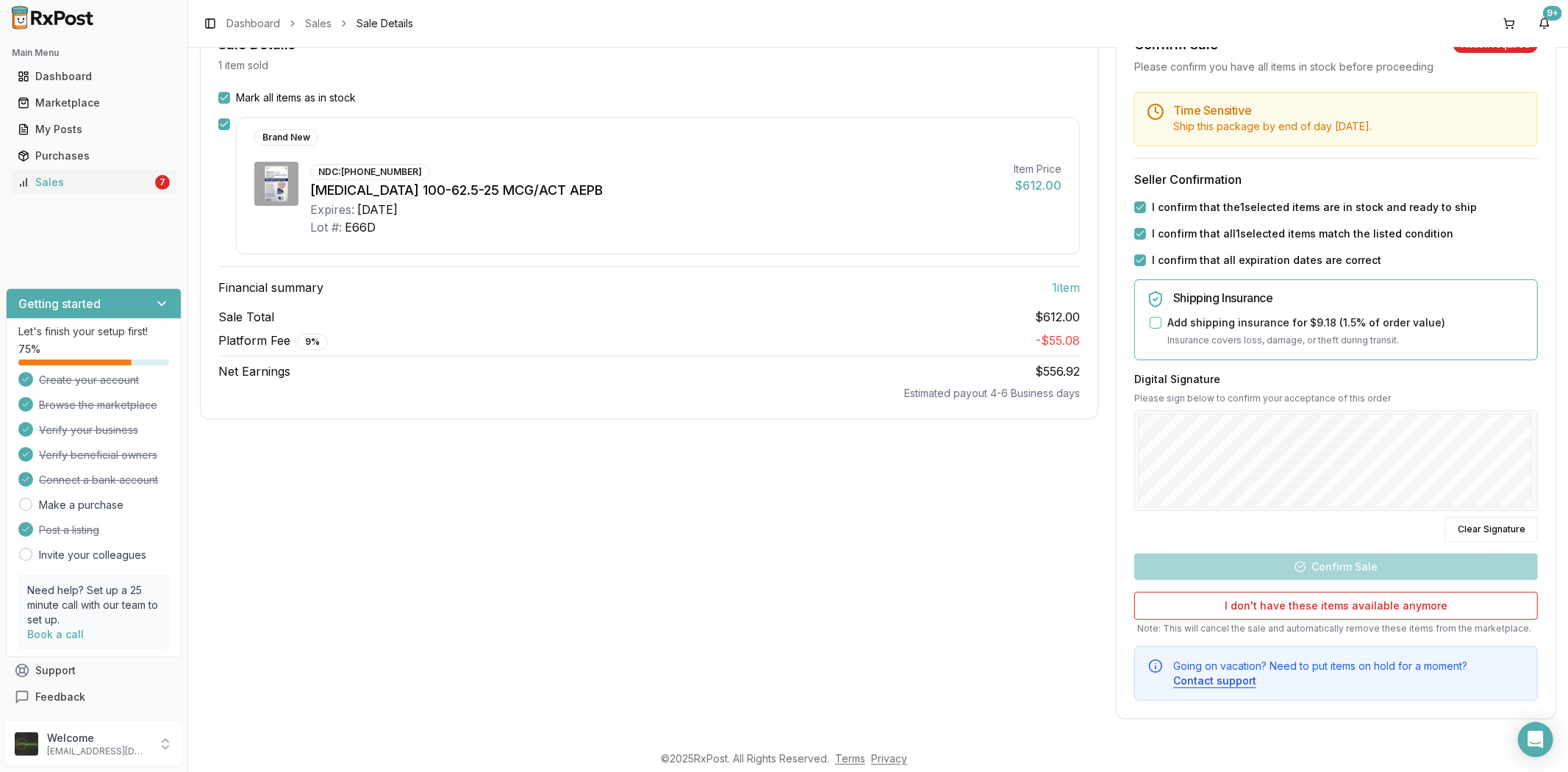
click at [1567, 414] on div "Back to Sales Sale Details Pending Confirmation Invoice 1bdb1353482a Direct Pur…" at bounding box center [877, 395] width 1379 height 694
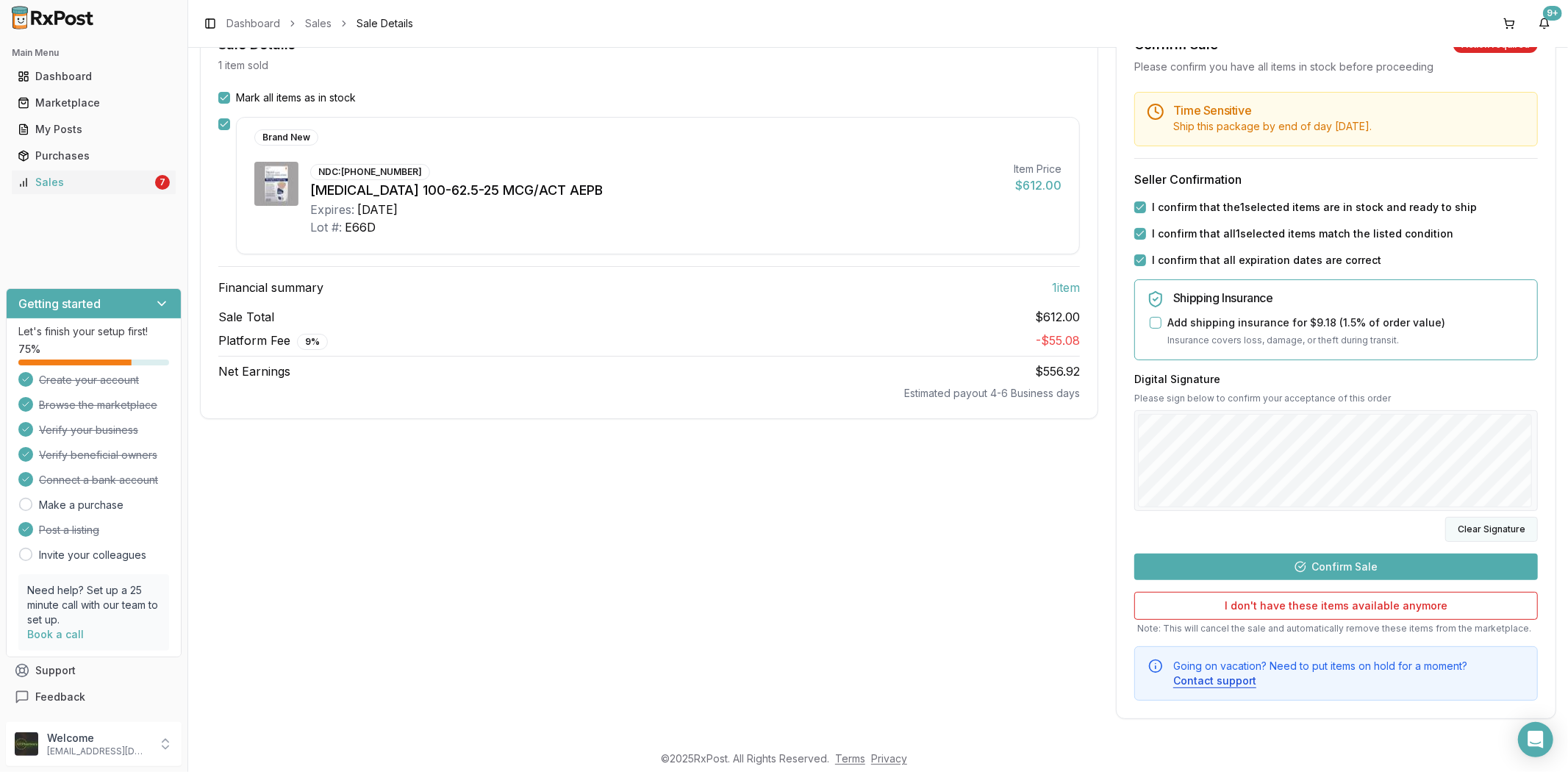
click at [1465, 526] on button "Clear Signature" at bounding box center [1491, 529] width 93 height 25
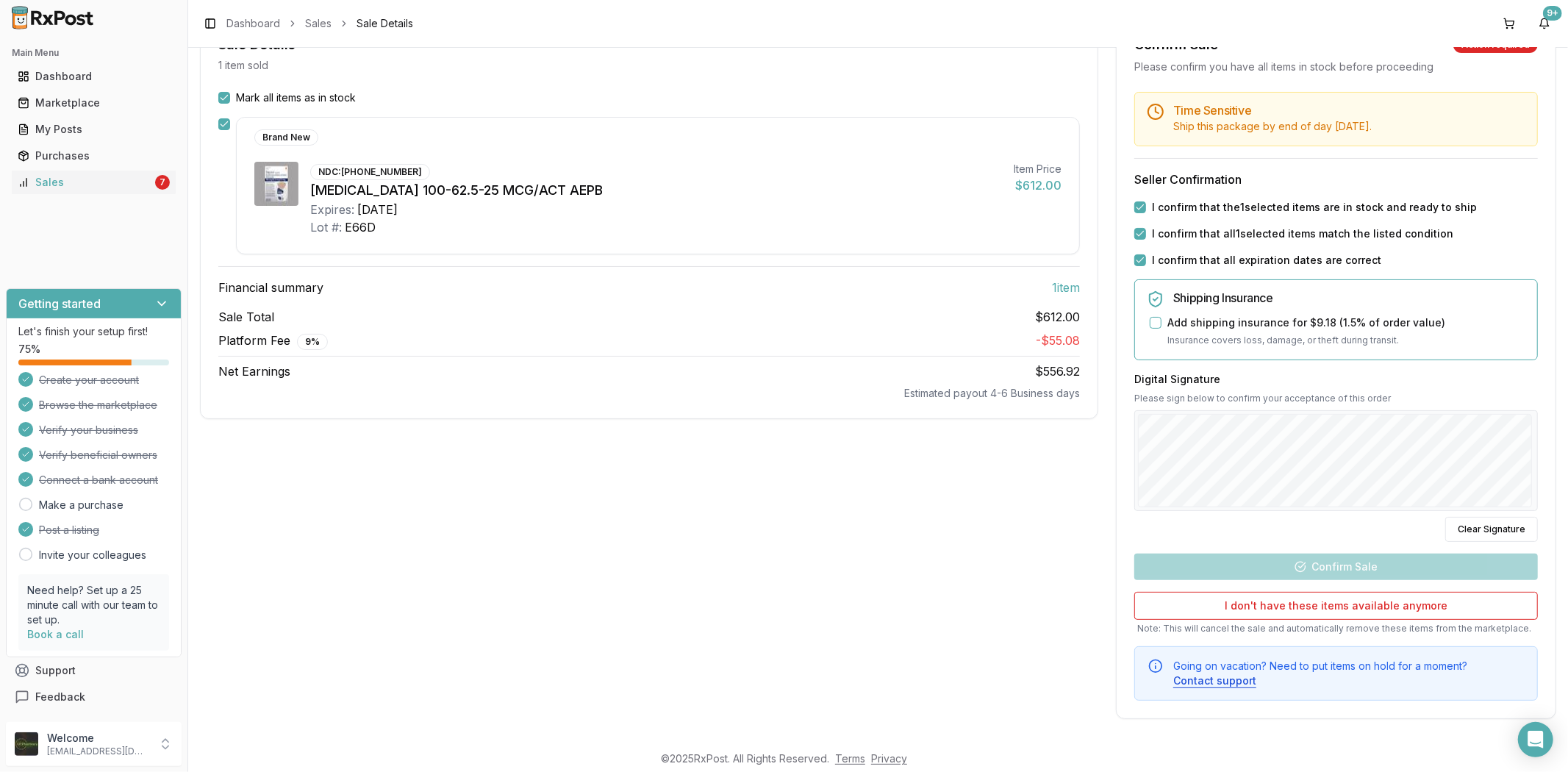
click at [1567, 380] on div "Back to Sales Sale Details Pending Confirmation Invoice 1bdb1353482a Direct Pur…" at bounding box center [877, 395] width 1379 height 694
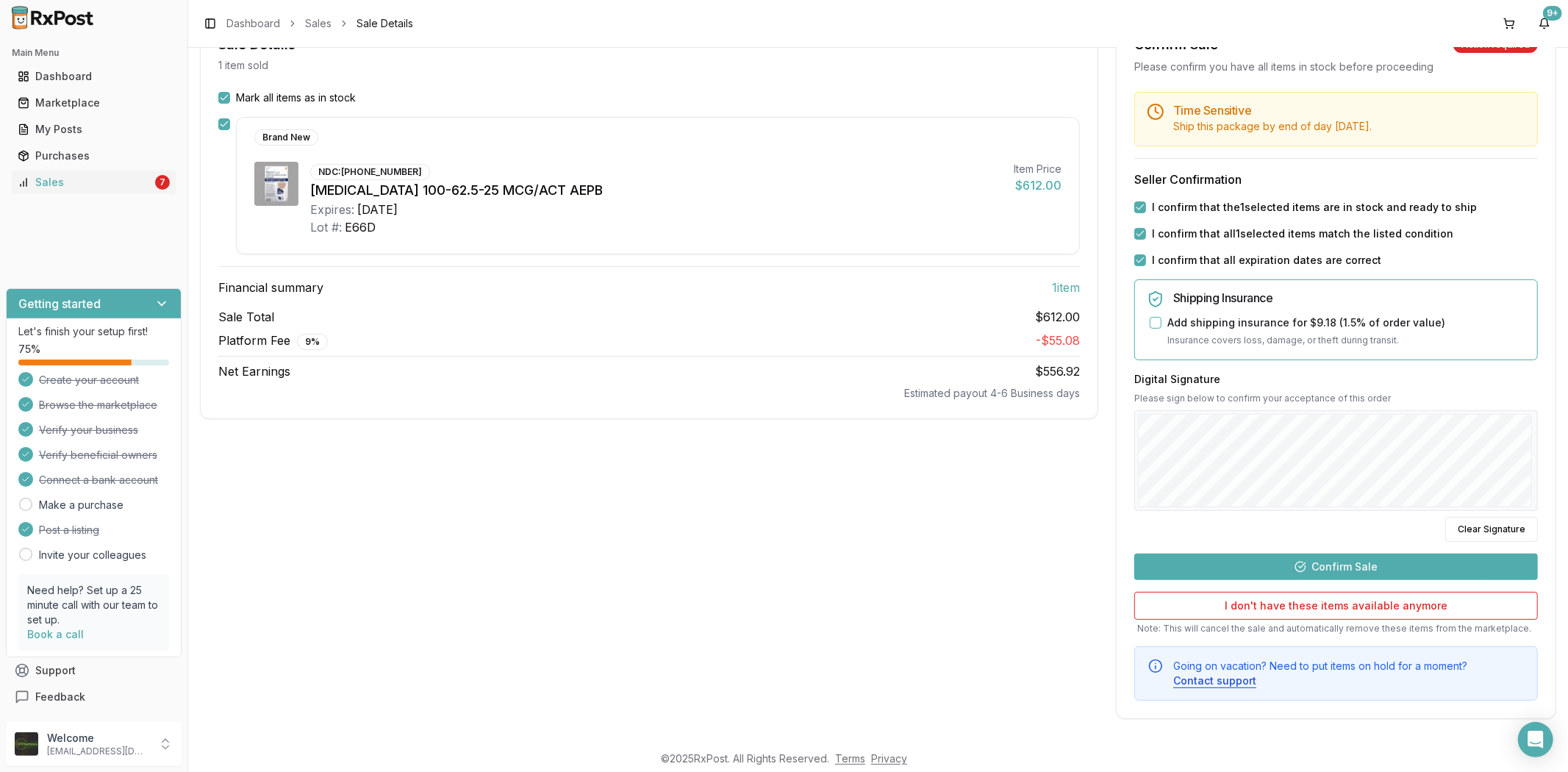
click at [1409, 561] on button "Confirm Sale" at bounding box center [1335, 567] width 403 height 27
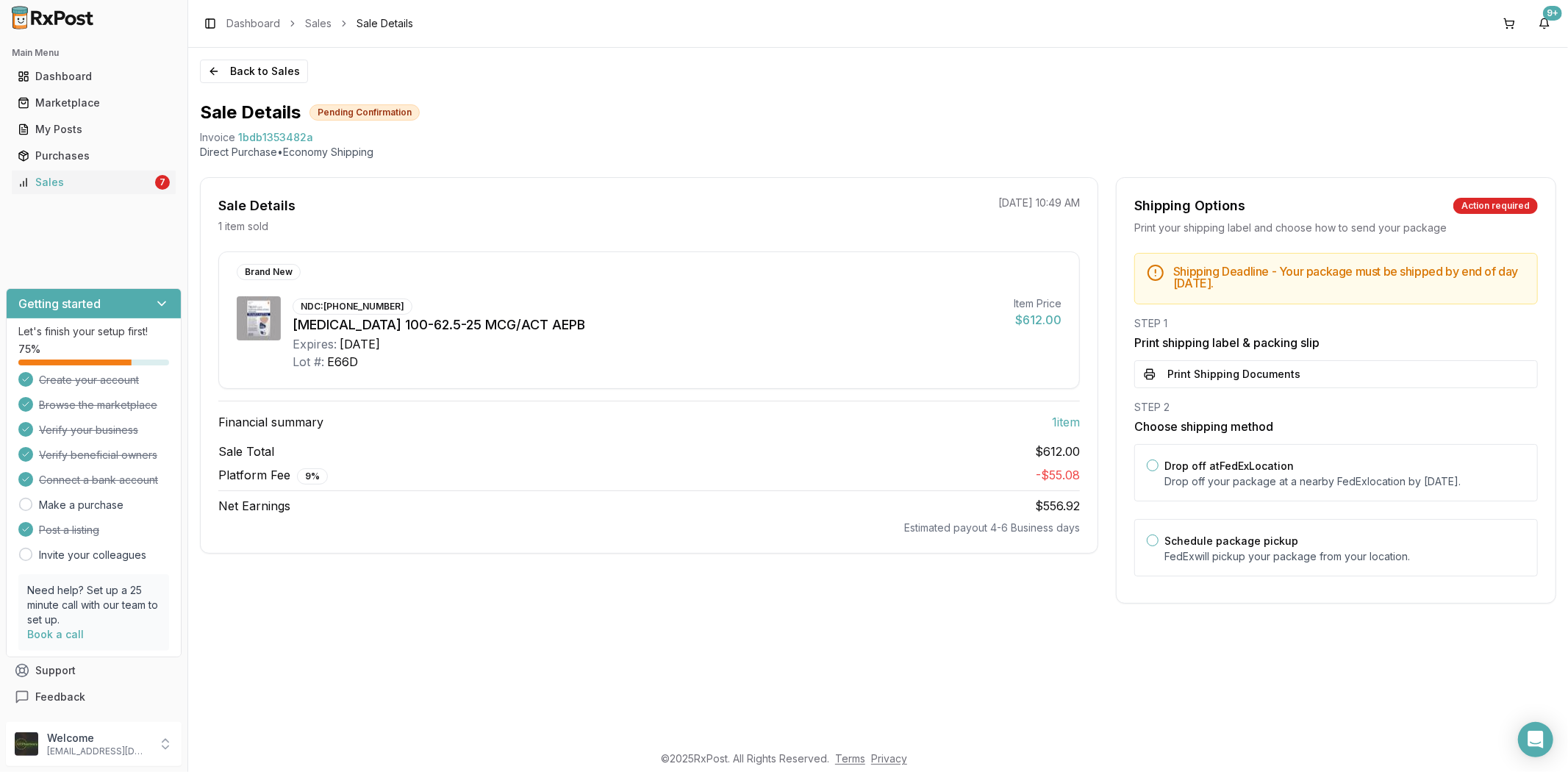
scroll to position [0, 0]
click at [1304, 364] on button "Print Shipping Documents" at bounding box center [1335, 374] width 403 height 28
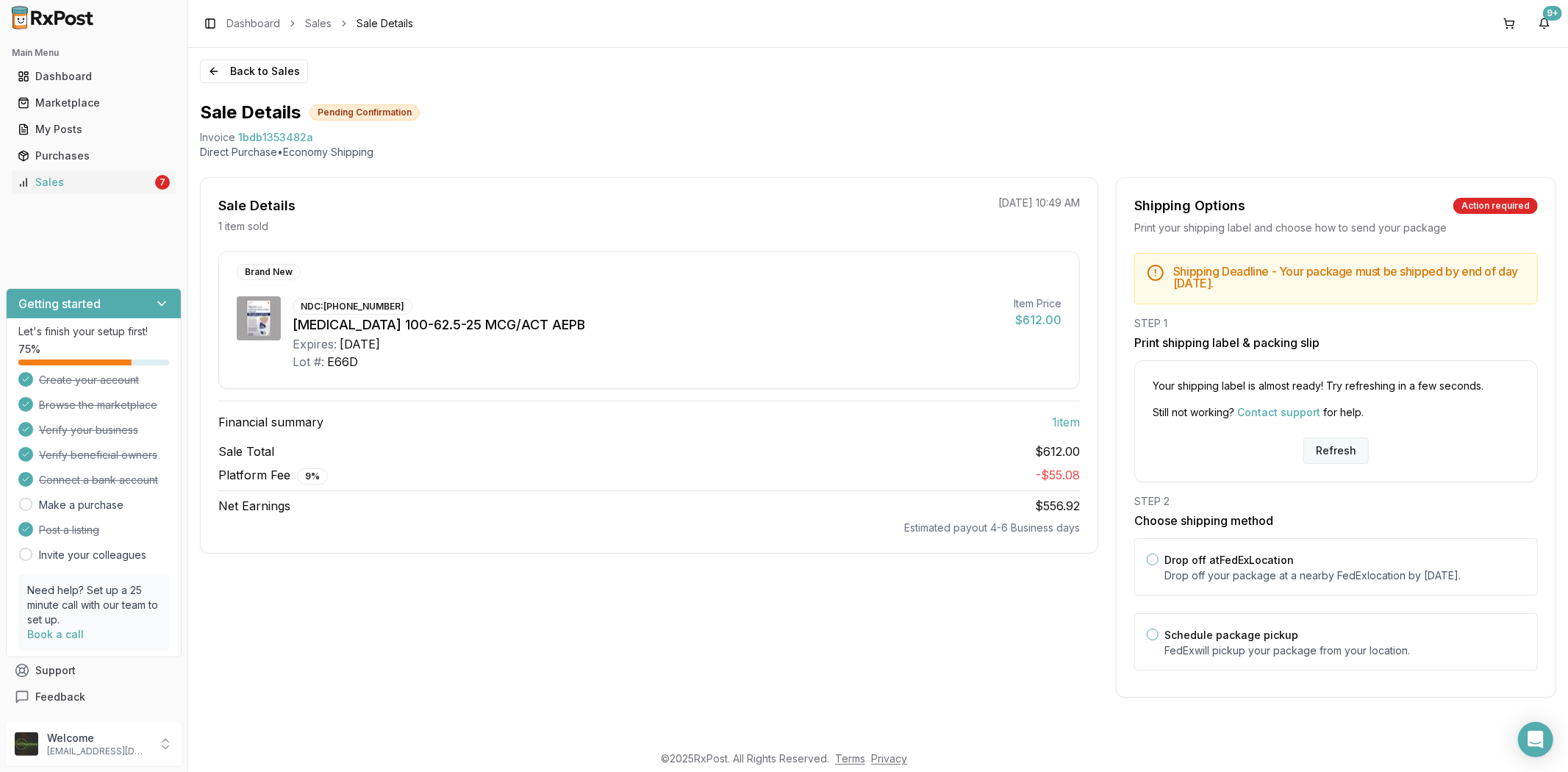
click at [1318, 451] on button "Refresh" at bounding box center [1335, 451] width 65 height 27
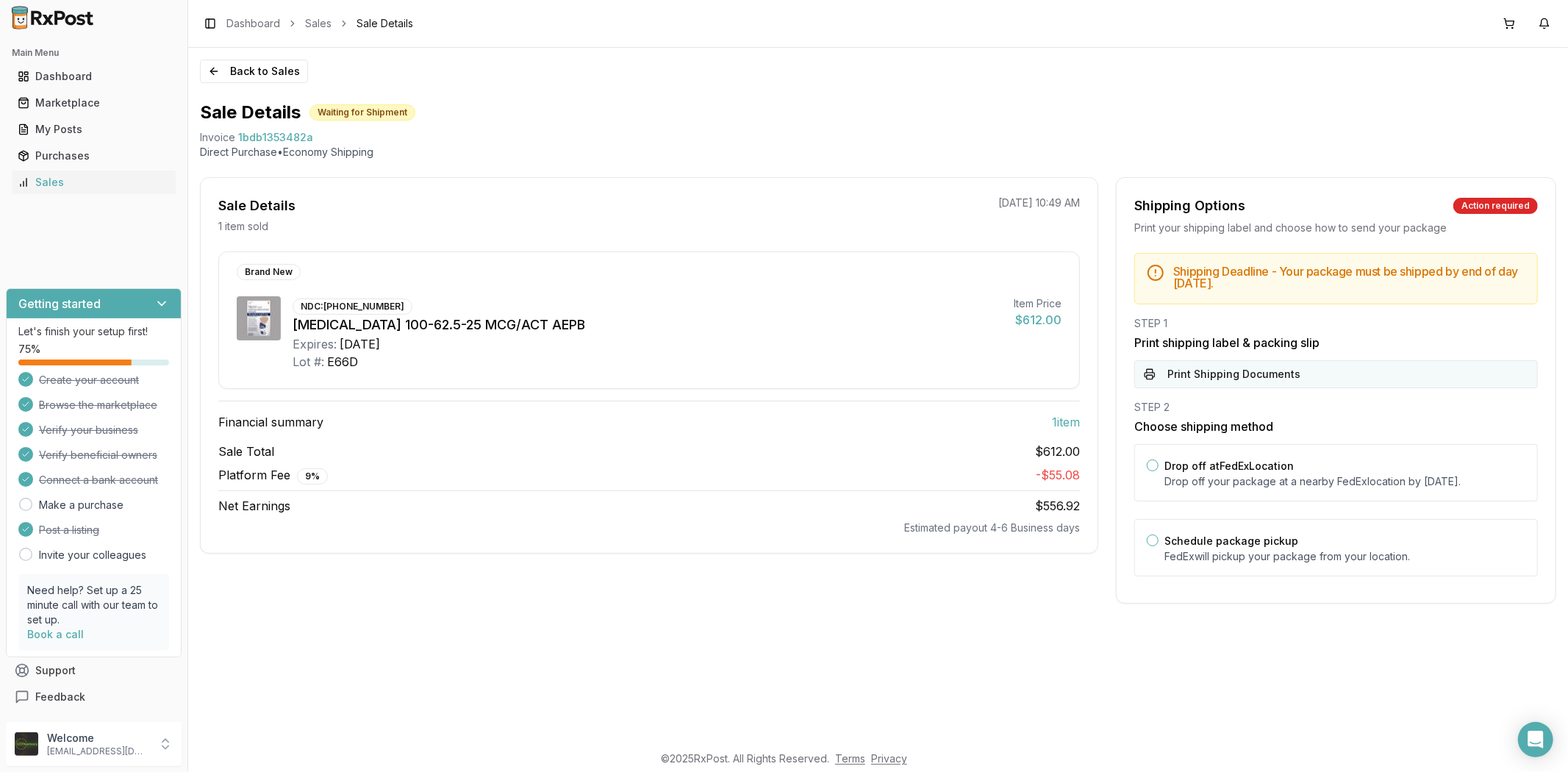
click at [1226, 379] on button "Print Shipping Documents" at bounding box center [1335, 374] width 403 height 28
click at [209, 60] on button "Back to Sales" at bounding box center [253, 71] width 108 height 23
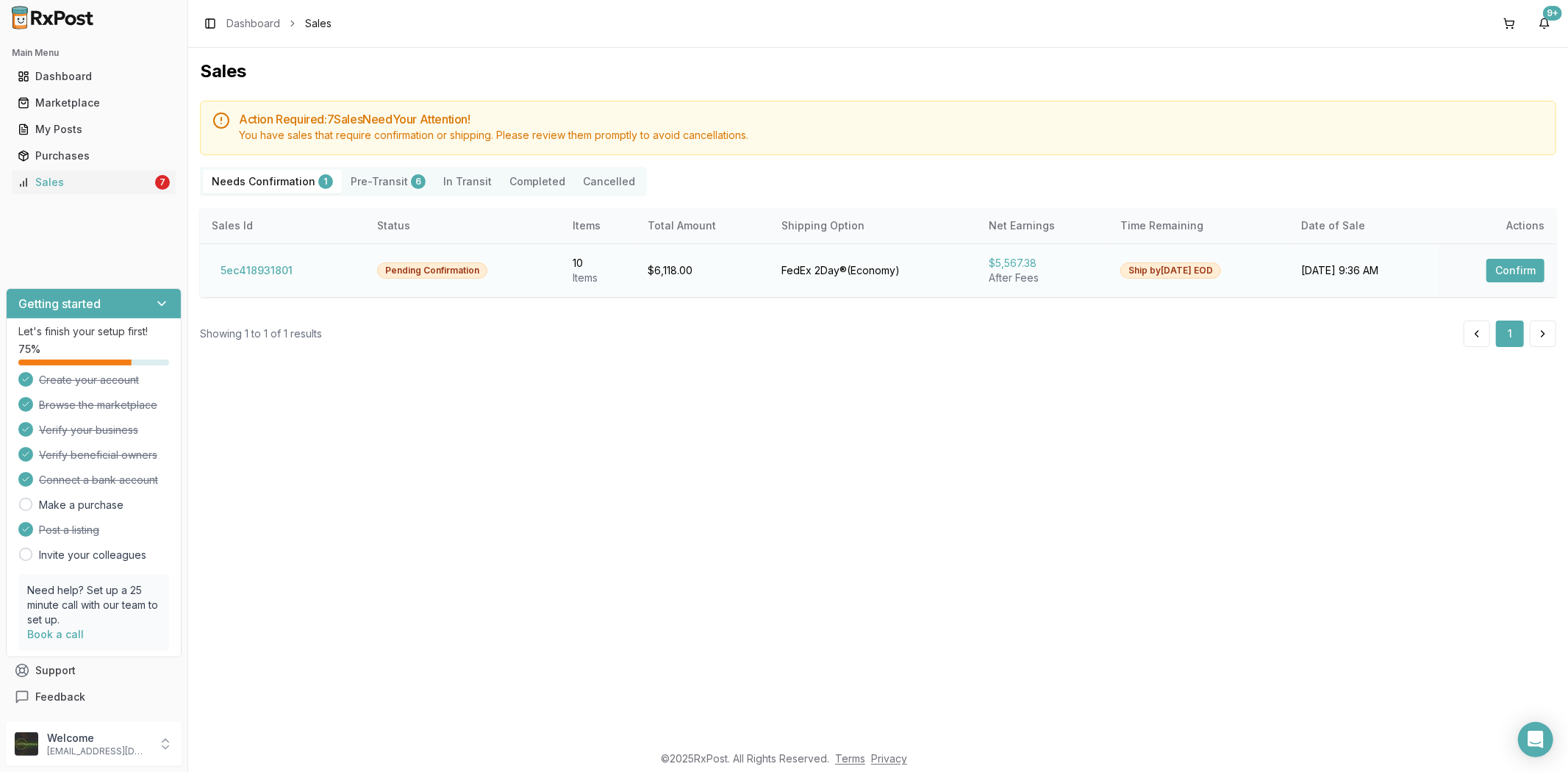
click at [1512, 264] on button "Confirm" at bounding box center [1515, 270] width 58 height 23
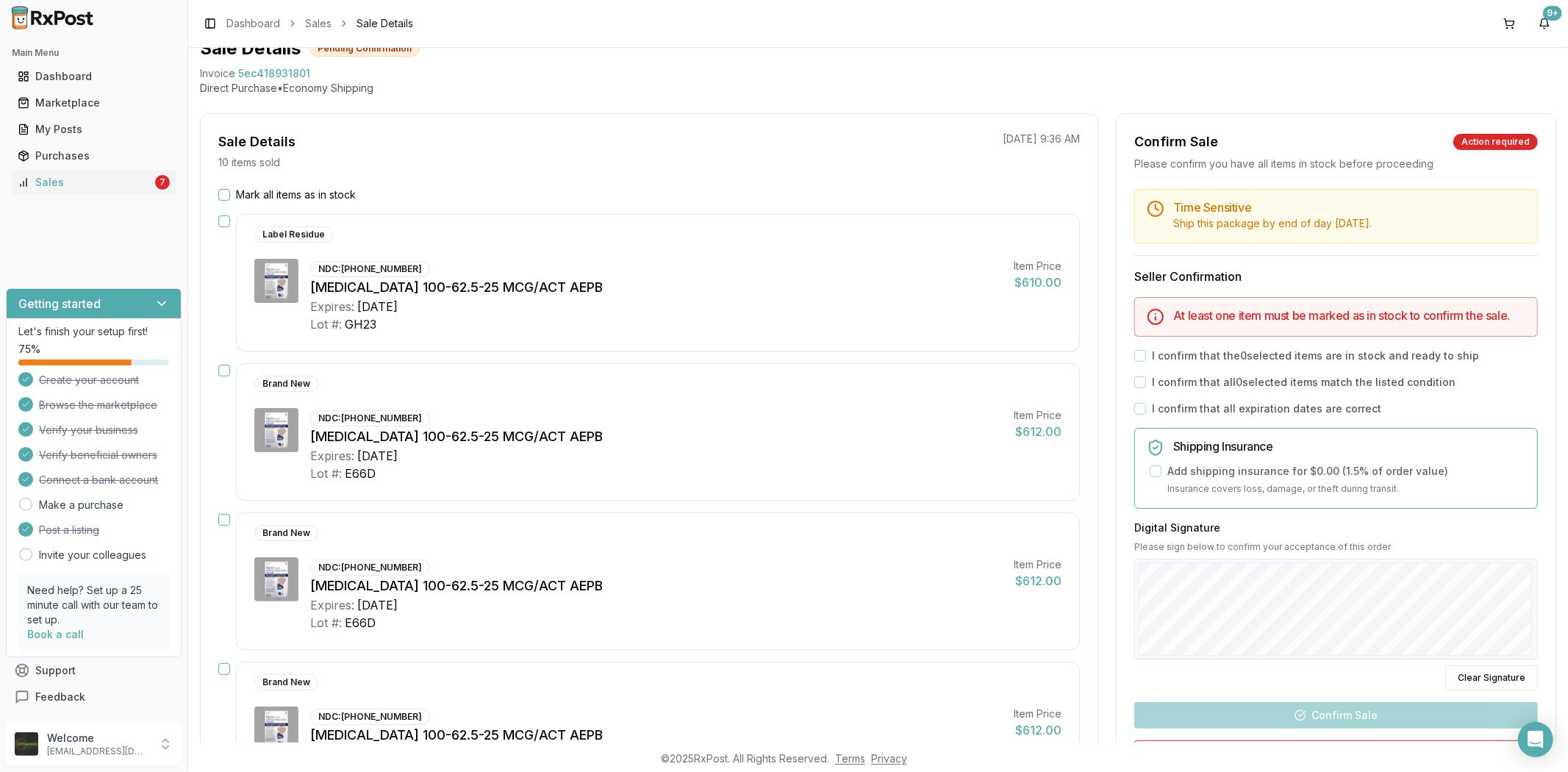
scroll to position [49, 0]
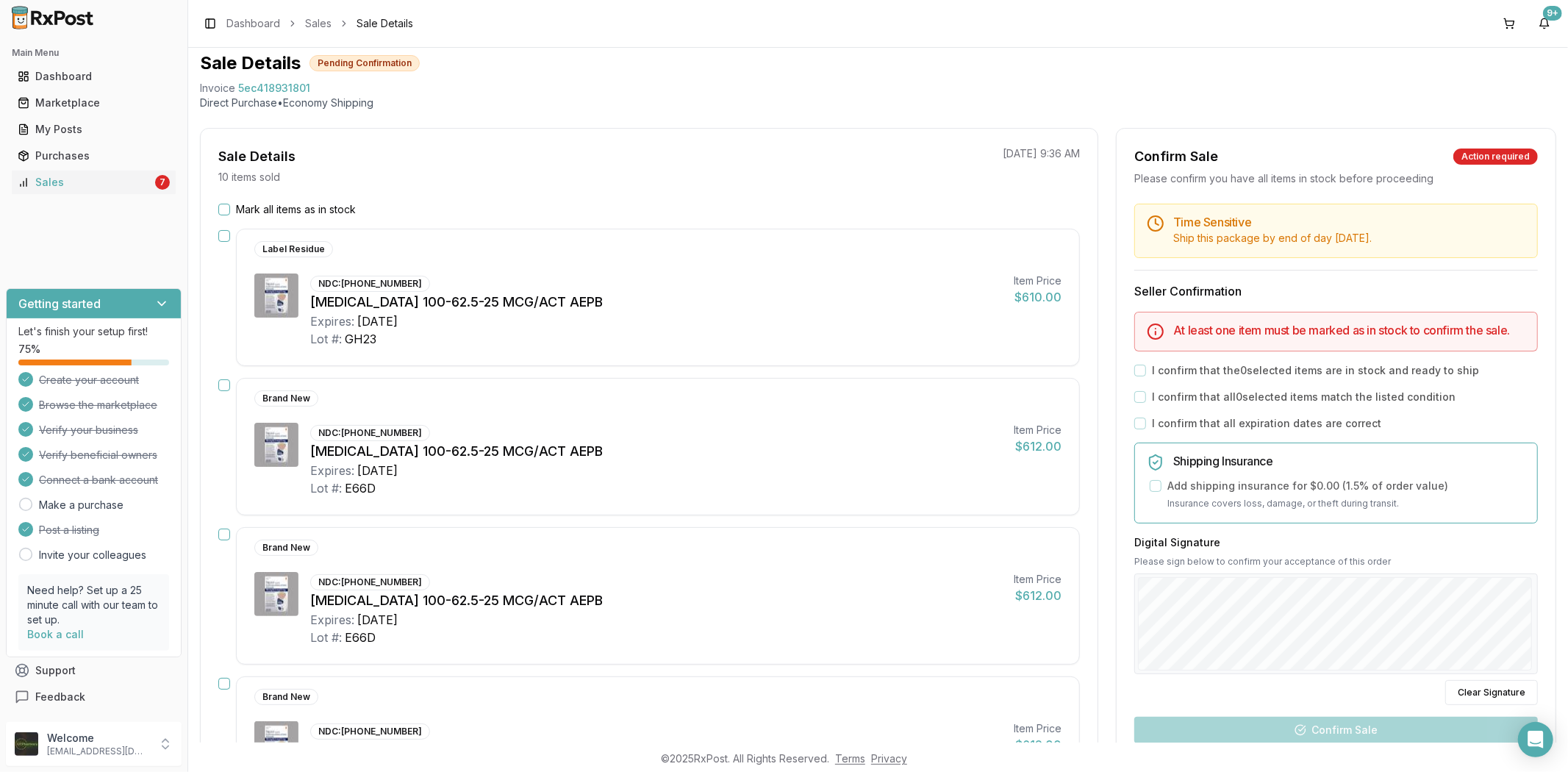
click at [224, 211] on button "Mark all items as in stock" at bounding box center [224, 210] width 12 height 12
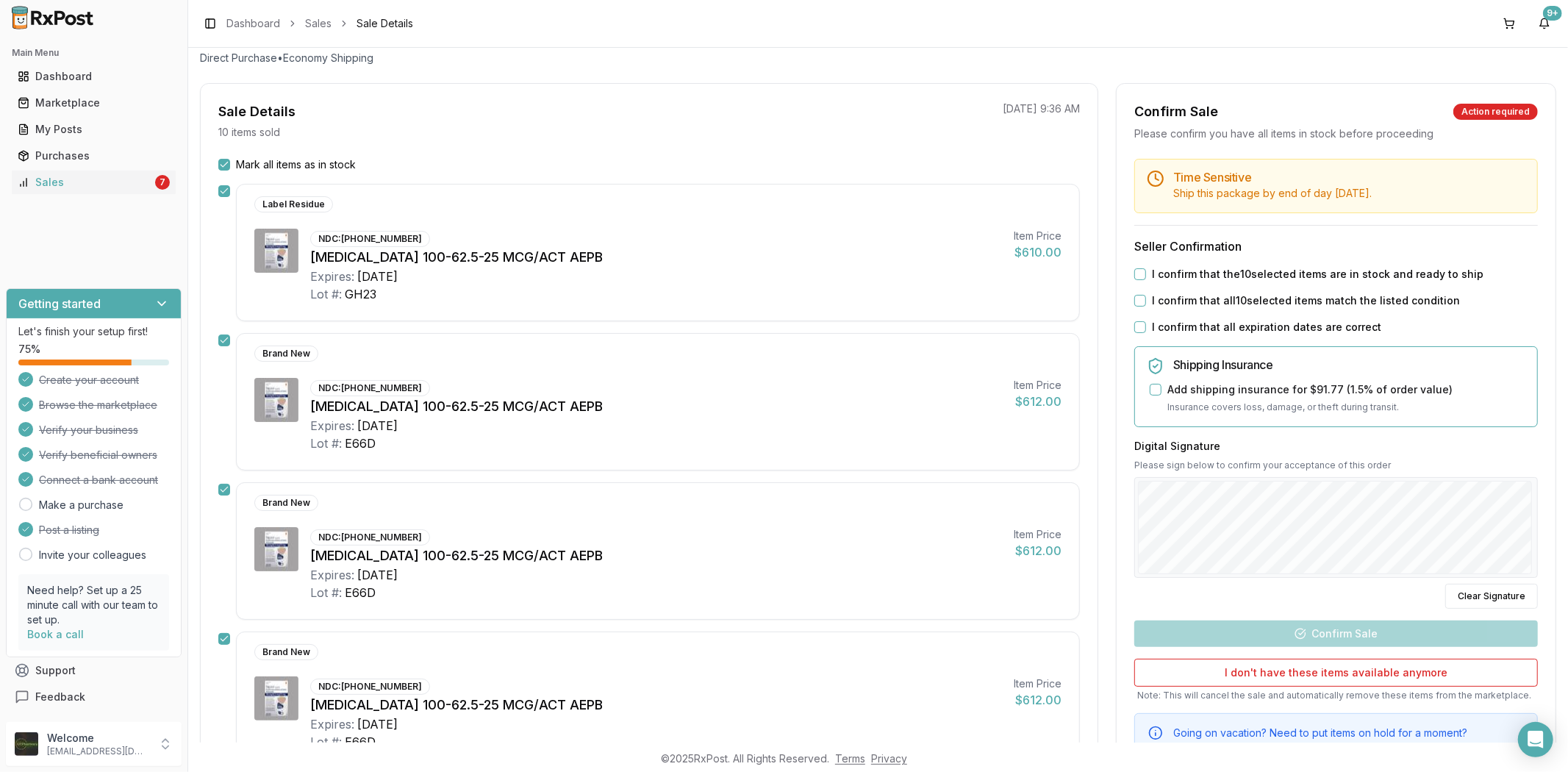
scroll to position [131, 0]
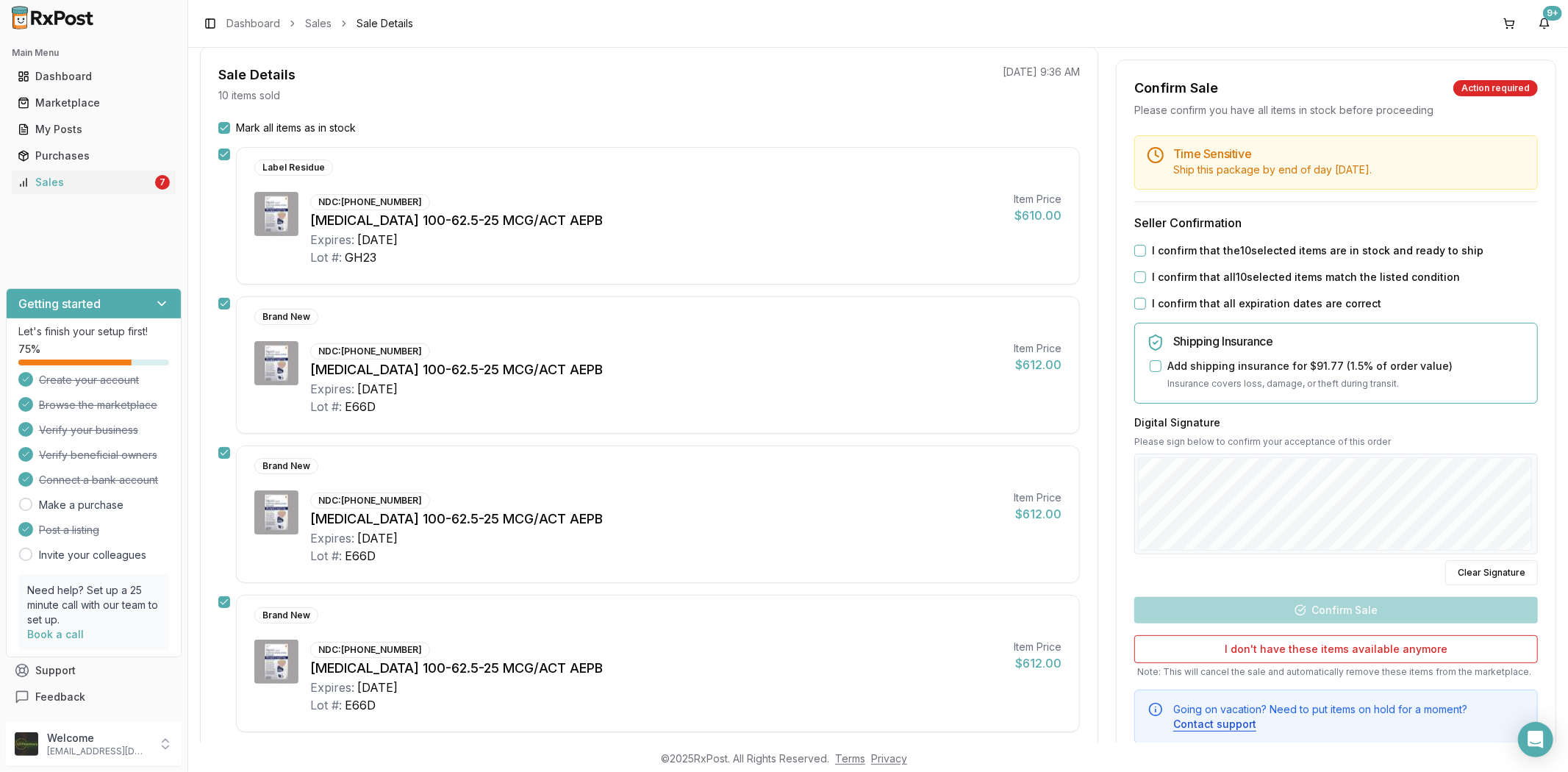
click at [1139, 300] on button "I confirm that all expiration dates are correct" at bounding box center [1140, 303] width 12 height 12
click at [1136, 281] on button "I confirm that all 10 selected items match the listed condition" at bounding box center [1140, 277] width 12 height 12
click at [1136, 244] on button "I confirm that the 10 selected items are in stock and ready to ship" at bounding box center [1140, 250] width 12 height 12
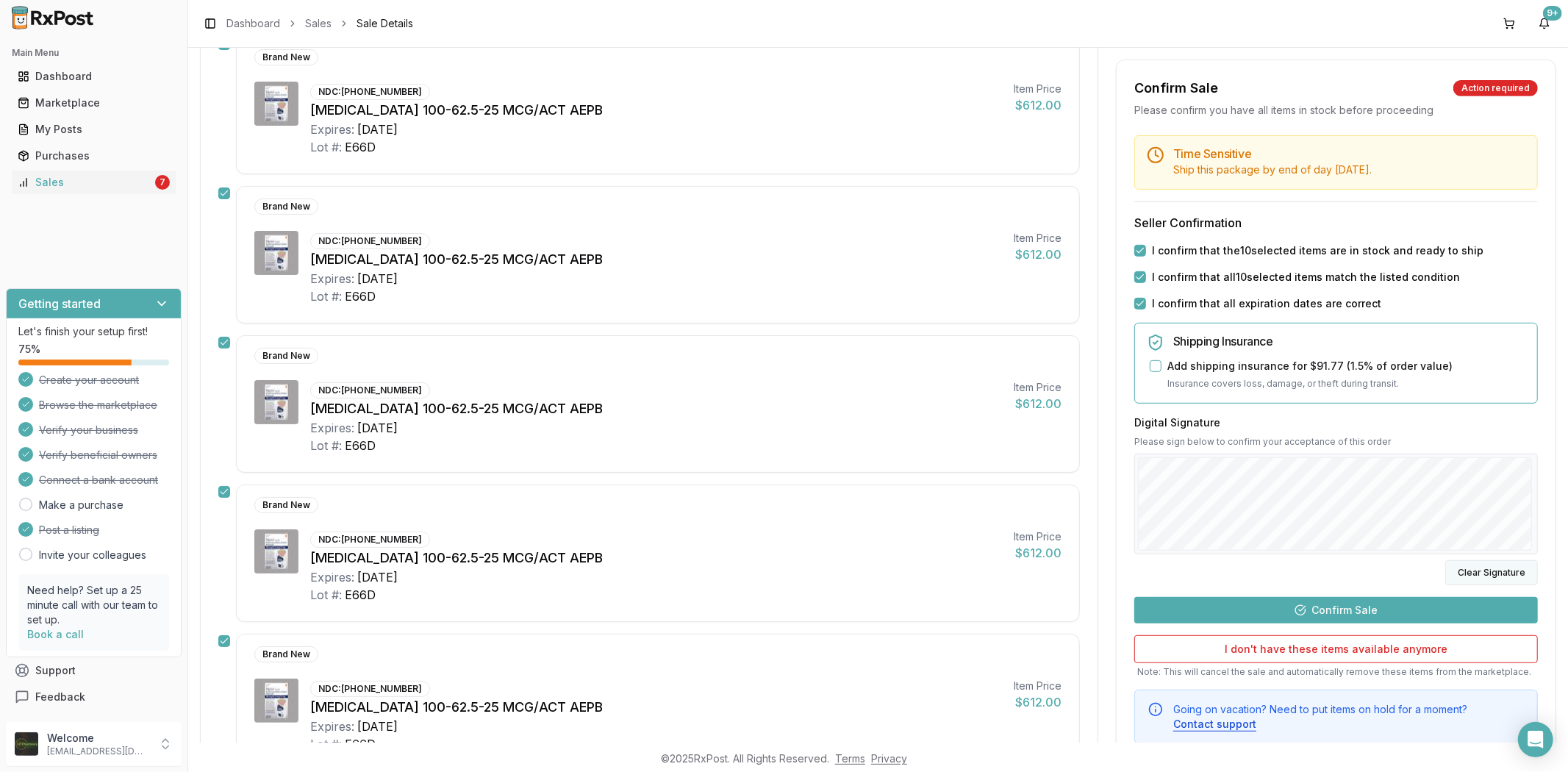
click at [1455, 578] on button "Clear Signature" at bounding box center [1491, 572] width 93 height 25
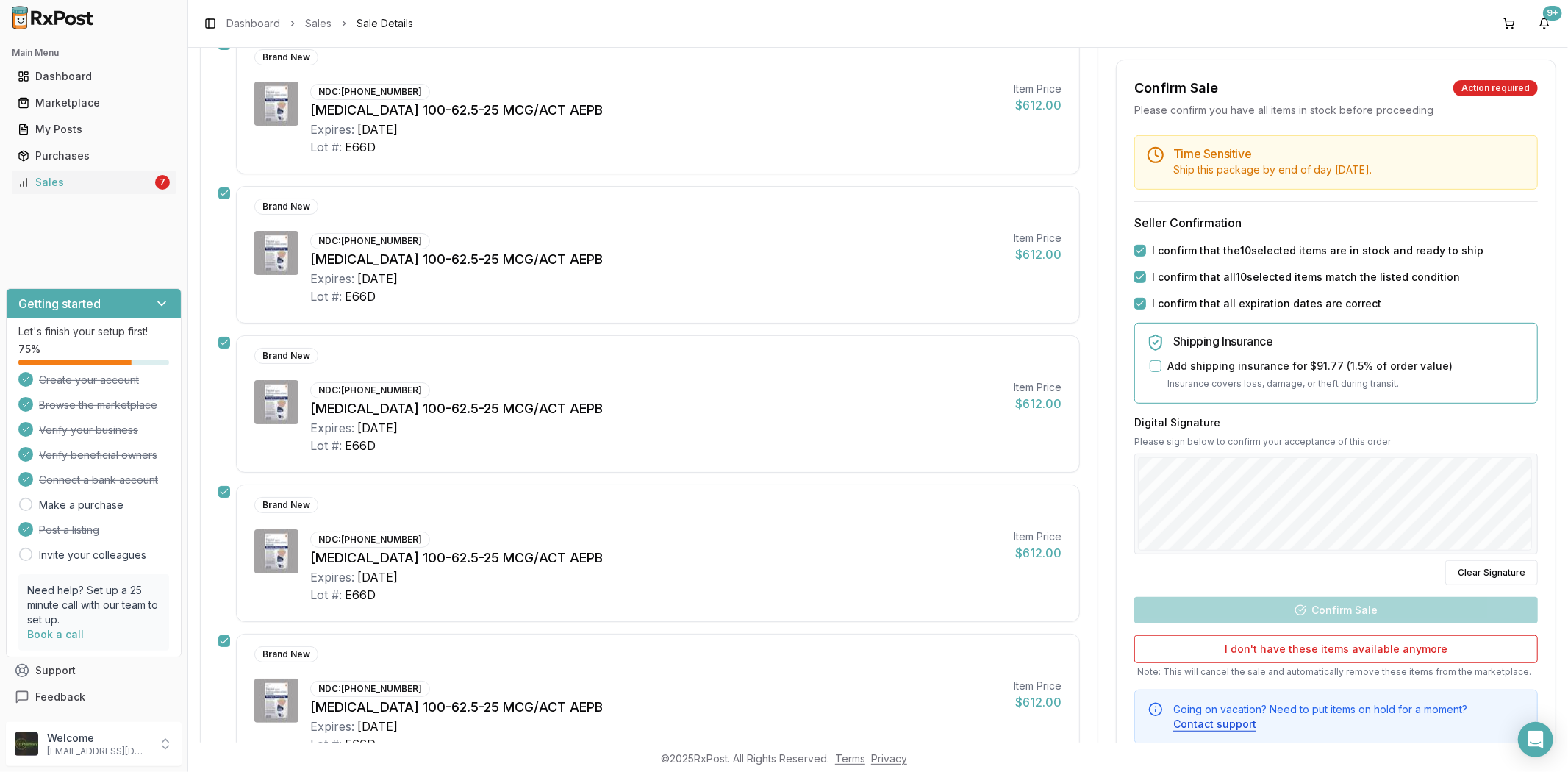
click at [1532, 436] on div "Time Sensitive Ship this package by end of day [DATE] . Seller Confirmation I c…" at bounding box center [1336, 439] width 439 height 609
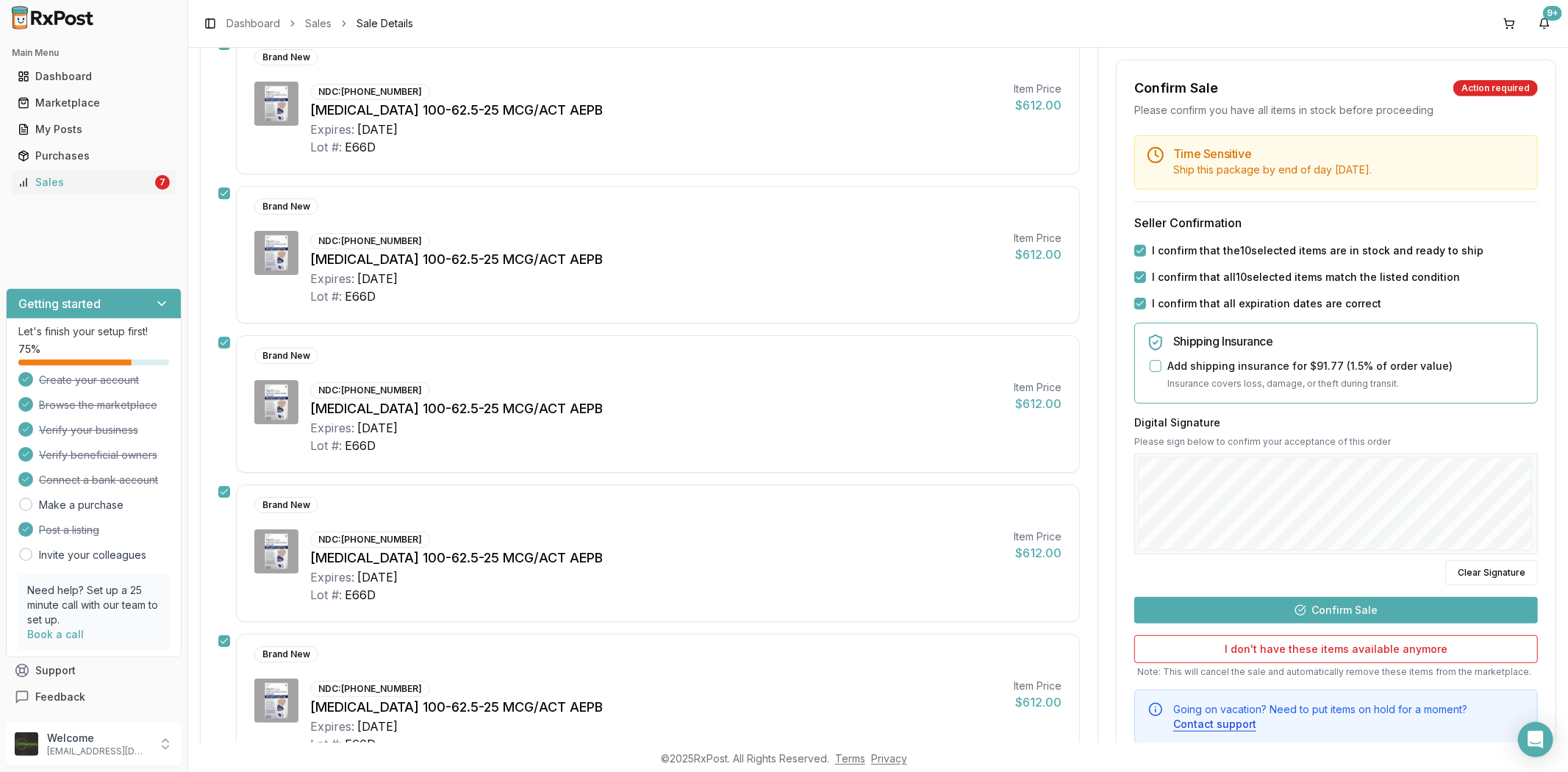
click at [1441, 606] on button "Confirm Sale" at bounding box center [1335, 610] width 403 height 27
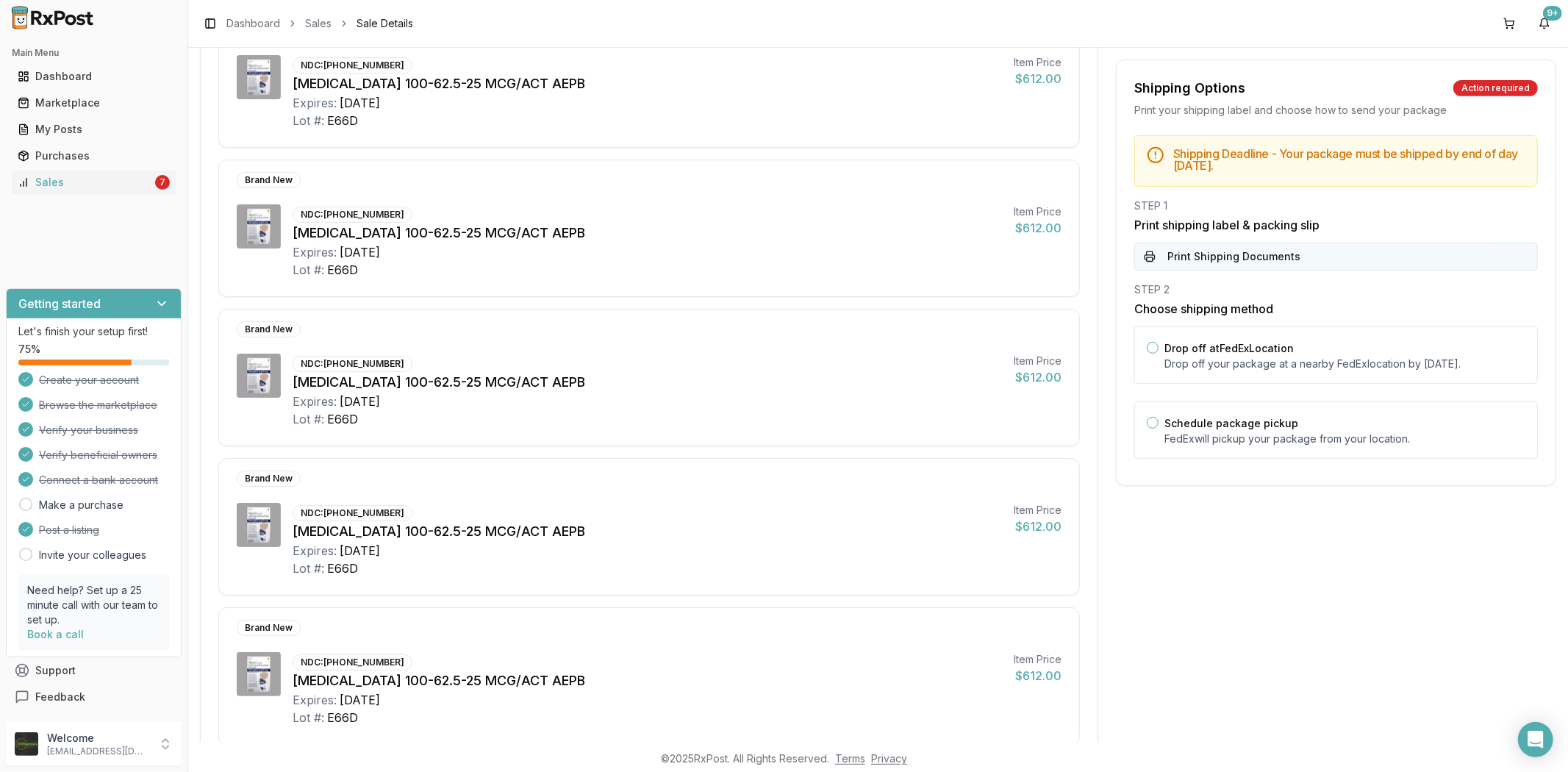
click at [1269, 248] on button "Print Shipping Documents" at bounding box center [1335, 257] width 403 height 28
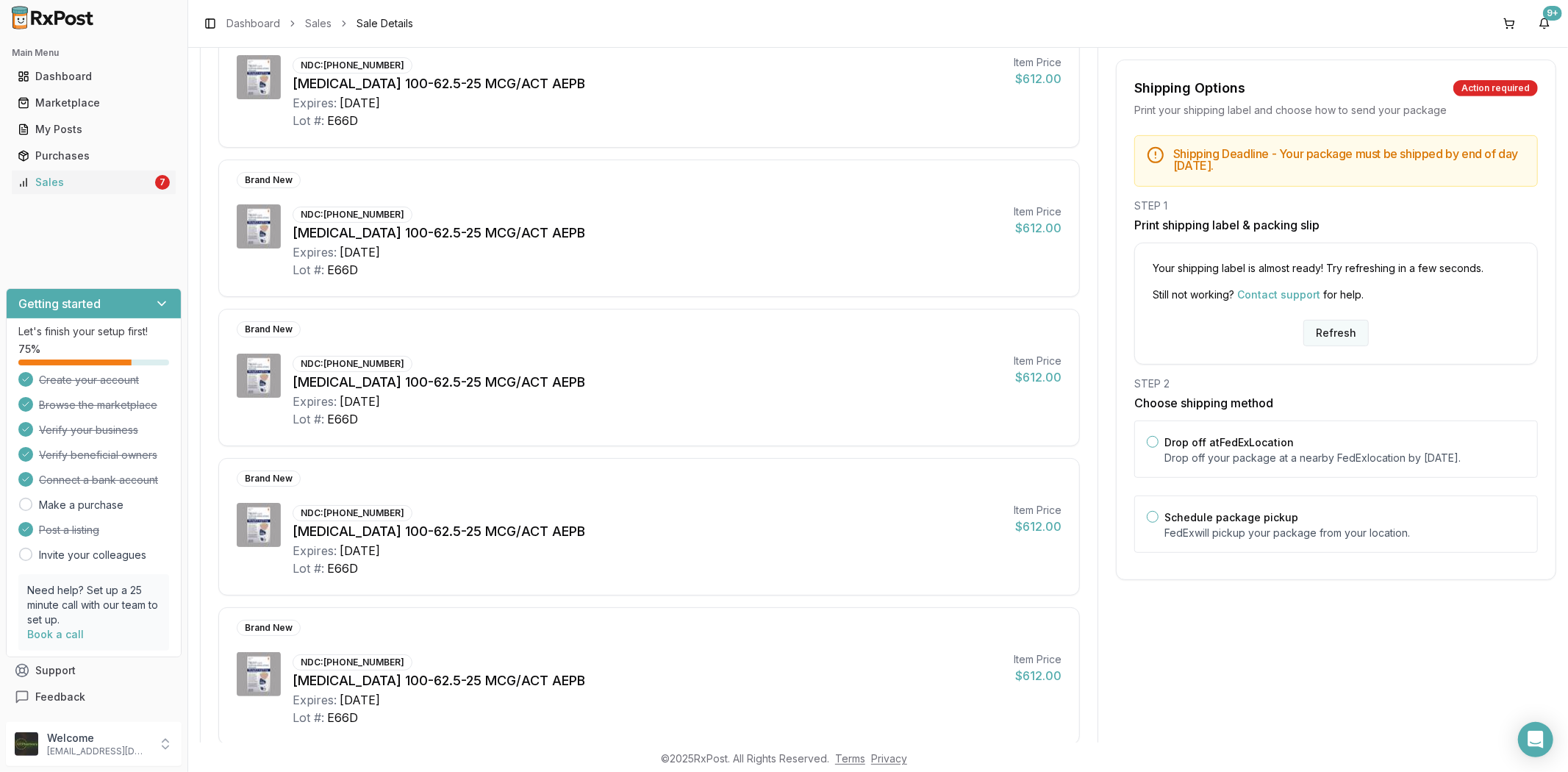
click at [1332, 335] on button "Refresh" at bounding box center [1335, 333] width 65 height 27
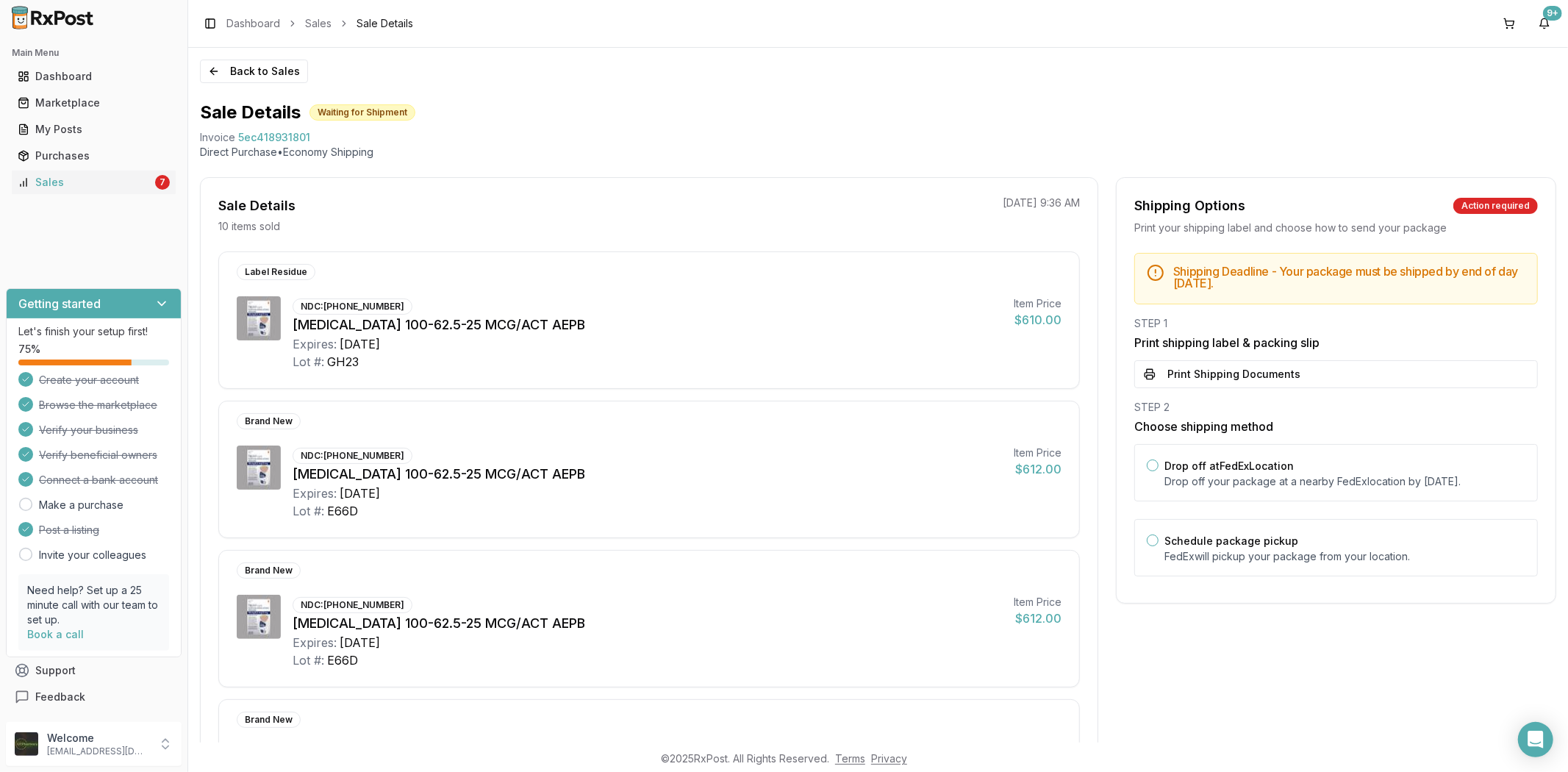
click at [1309, 377] on button "Print Shipping Documents" at bounding box center [1335, 374] width 403 height 28
click at [214, 70] on button "Back to Sales" at bounding box center [253, 71] width 108 height 23
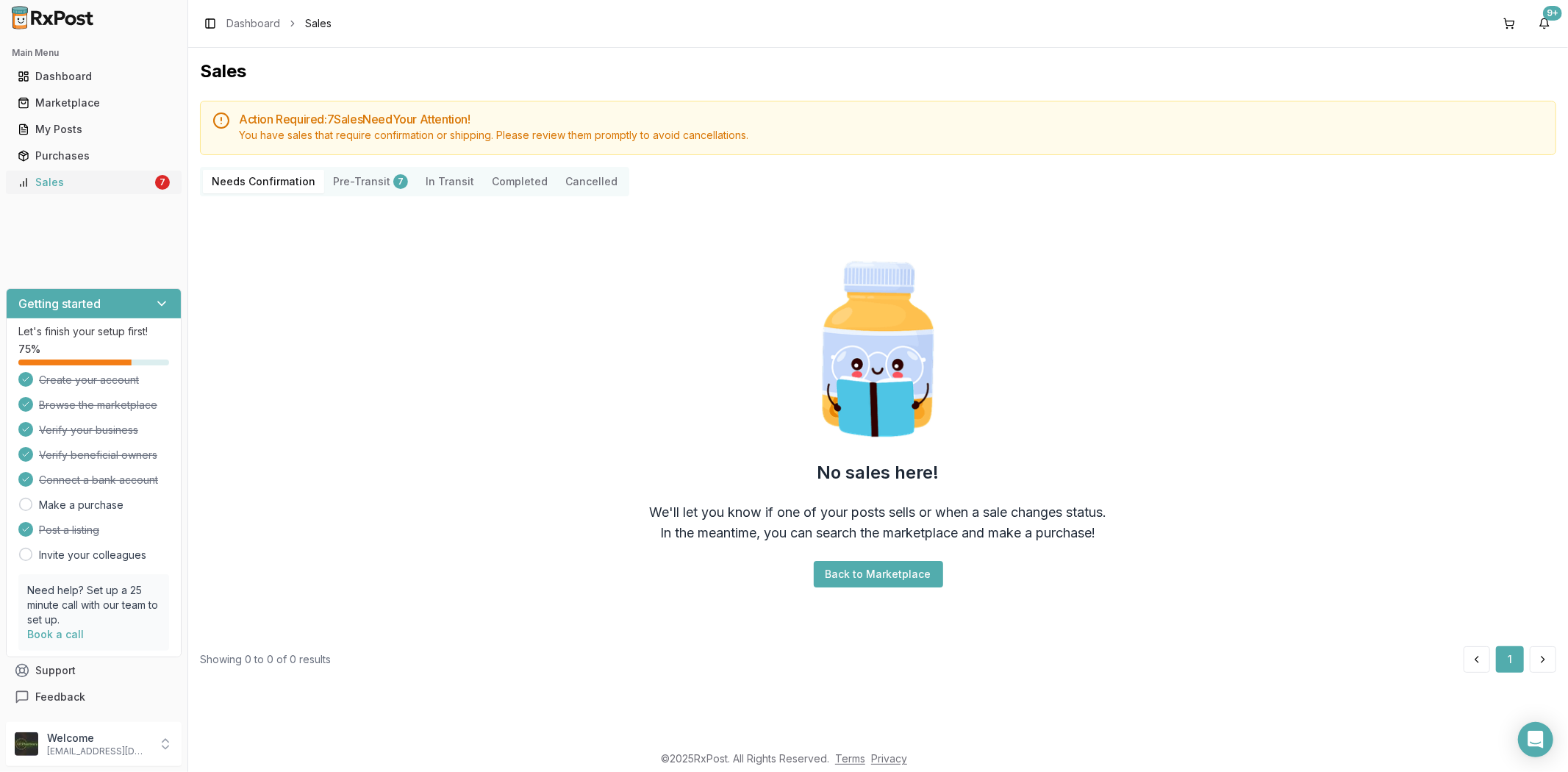
click at [71, 186] on div "Sales" at bounding box center [84, 182] width 134 height 15
click at [160, 180] on div "7" at bounding box center [162, 182] width 15 height 15
click at [91, 125] on div "My Posts" at bounding box center [94, 129] width 152 height 15
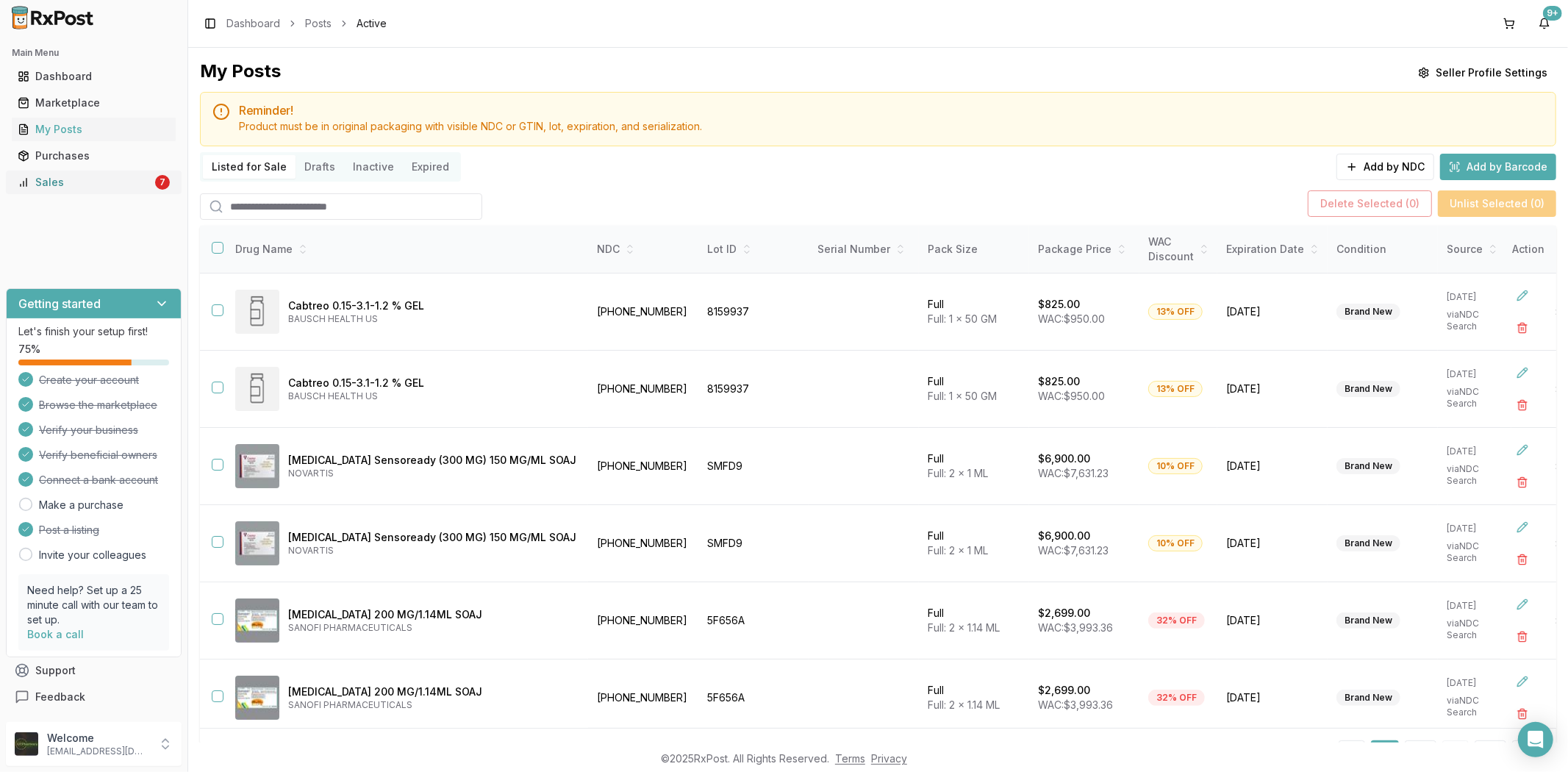
click at [54, 181] on div "Sales" at bounding box center [84, 182] width 134 height 15
